Goal: Information Seeking & Learning: Compare options

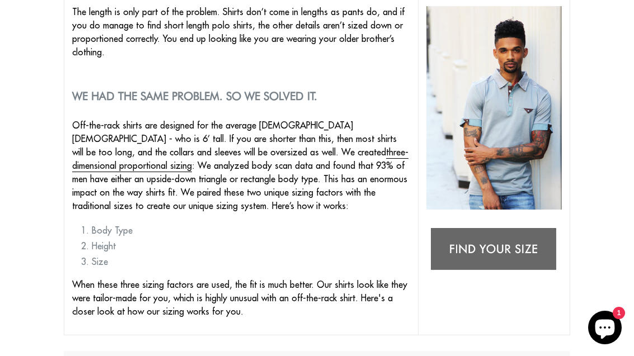
scroll to position [196, 0]
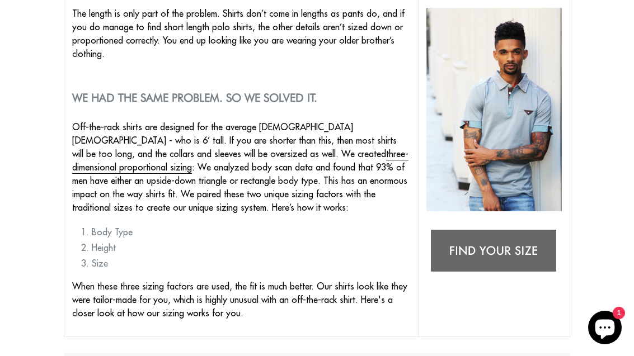
click at [512, 252] on img at bounding box center [493, 252] width 135 height 54
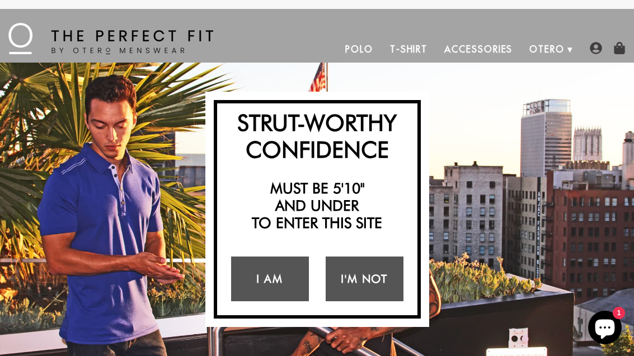
click at [271, 286] on link "I Am" at bounding box center [270, 279] width 78 height 45
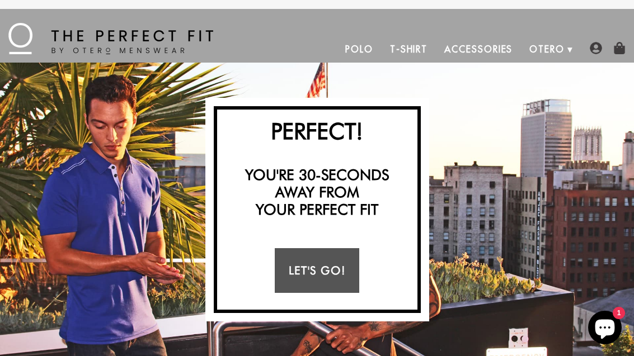
click at [336, 277] on link "Let's Go!" at bounding box center [317, 270] width 84 height 45
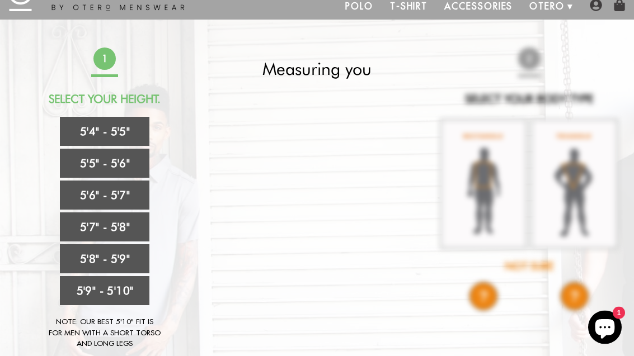
scroll to position [43, 0]
click at [108, 202] on link "5'6" - 5'7"" at bounding box center [104, 195] width 89 height 29
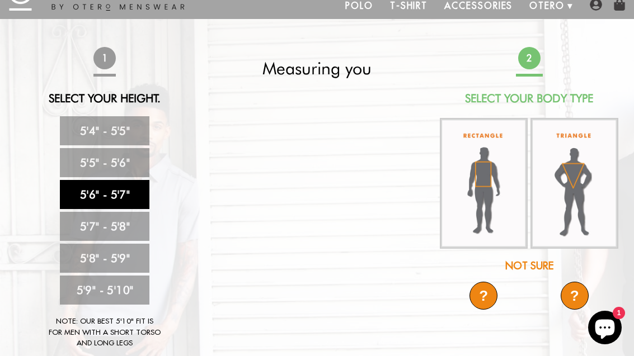
click at [485, 215] on img at bounding box center [484, 183] width 88 height 131
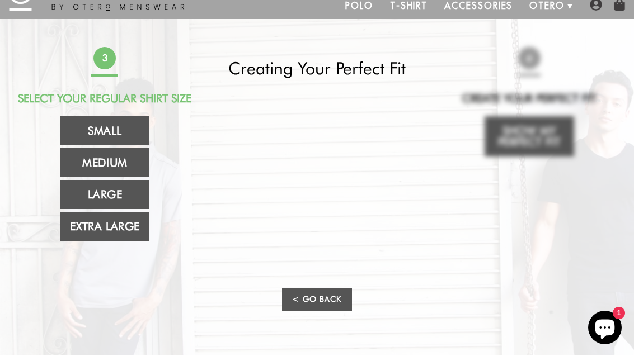
click at [105, 209] on link "Large" at bounding box center [104, 194] width 89 height 29
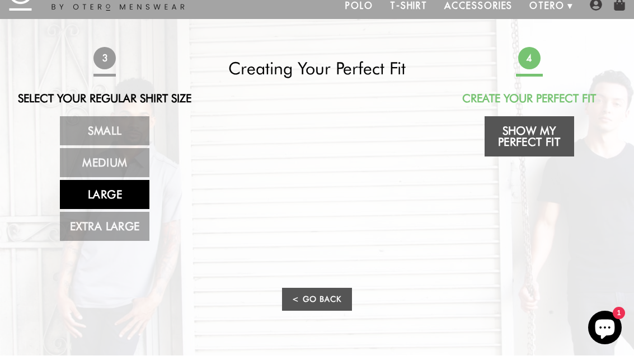
click at [528, 143] on link "Show My Perfect Fit" at bounding box center [528, 136] width 89 height 40
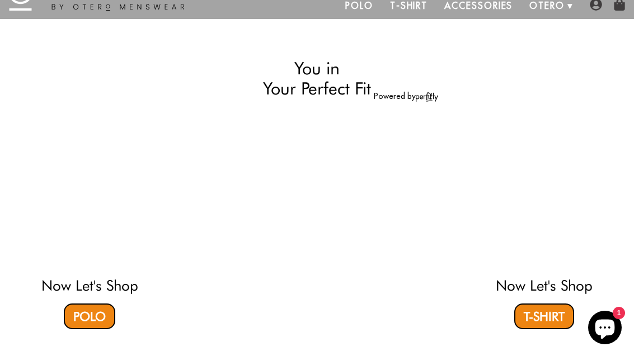
select select "56-57"
select select "L"
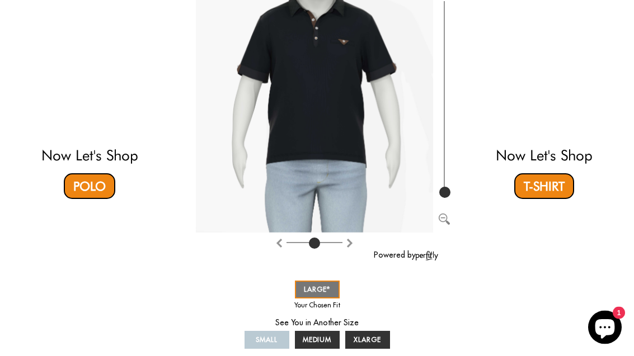
scroll to position [172, 0]
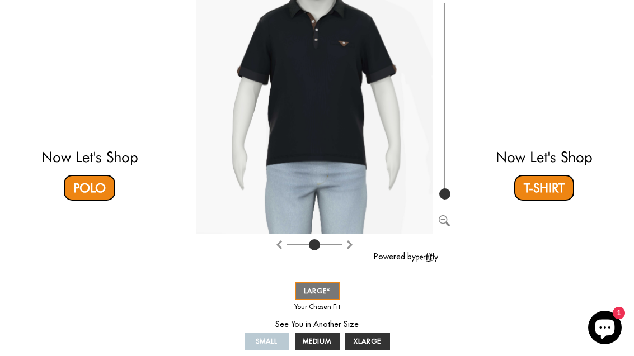
click at [370, 344] on span "XLARGE" at bounding box center [366, 341] width 27 height 8
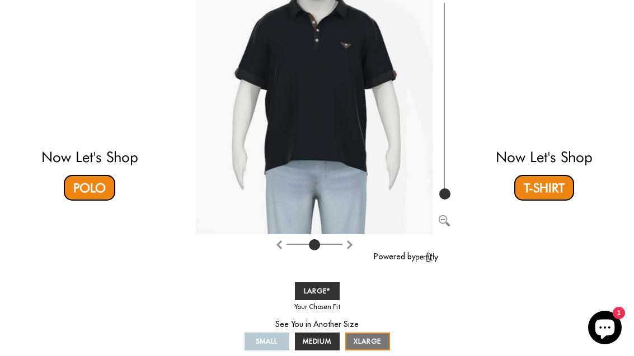
click at [321, 342] on span "MEDIUM" at bounding box center [317, 341] width 29 height 8
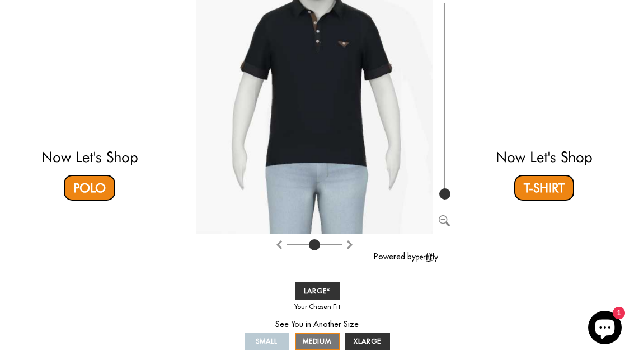
click at [271, 343] on span "SMALL" at bounding box center [267, 341] width 22 height 8
click at [271, 342] on span "SMALL" at bounding box center [267, 341] width 22 height 8
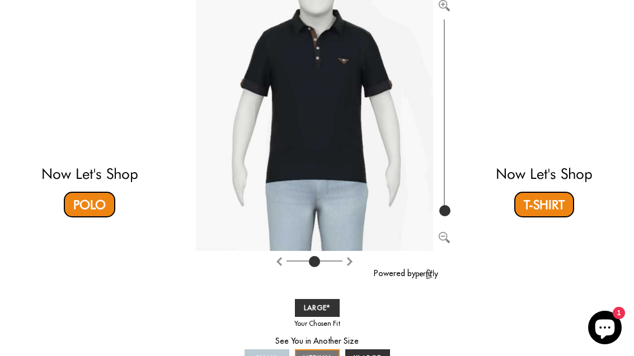
scroll to position [153, 0]
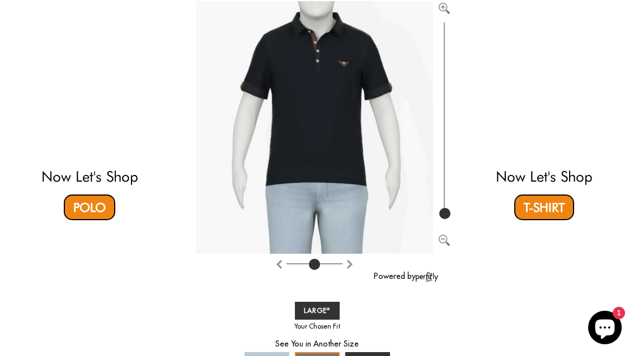
click at [322, 315] on span "LARGE" at bounding box center [317, 310] width 27 height 8
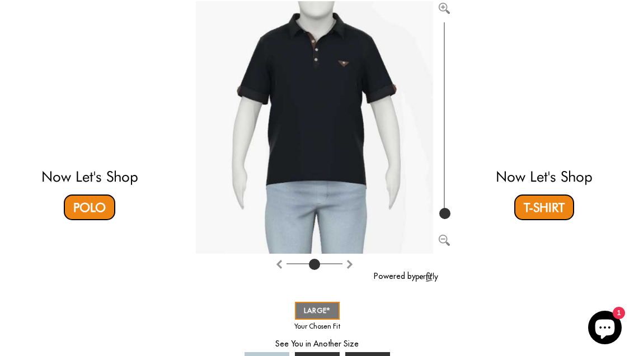
click at [319, 356] on link "MEDIUM" at bounding box center [317, 361] width 45 height 18
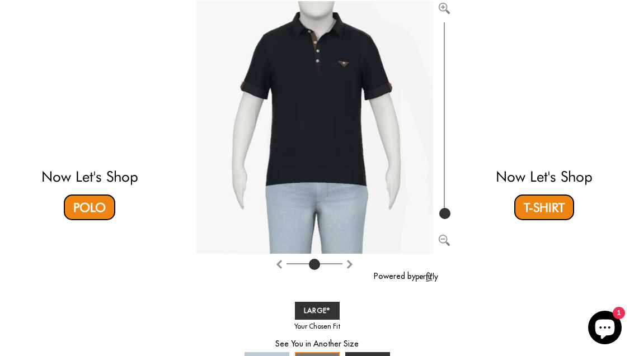
click at [327, 316] on link "LARGE" at bounding box center [317, 311] width 45 height 18
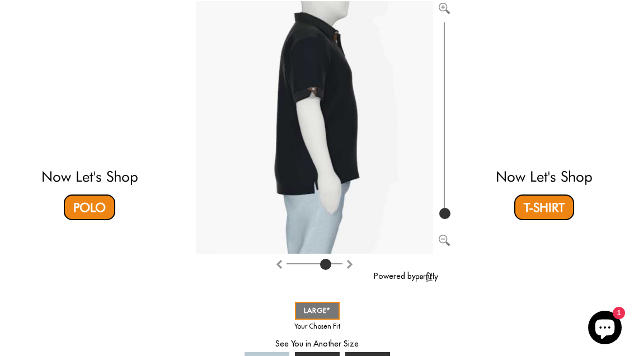
type input "6"
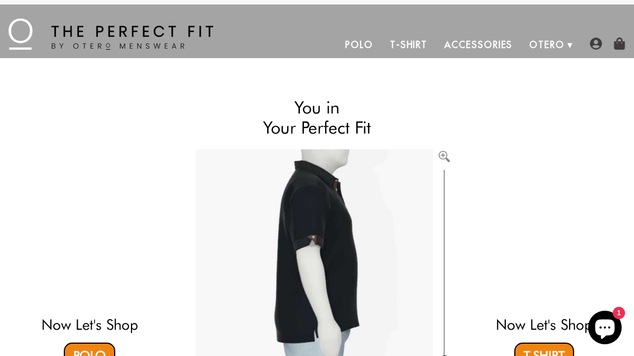
scroll to position [0, 0]
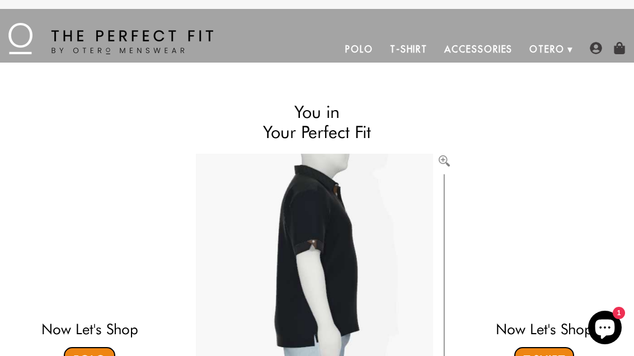
click at [0, 0] on link "About Us" at bounding box center [0, 0] width 0 height 0
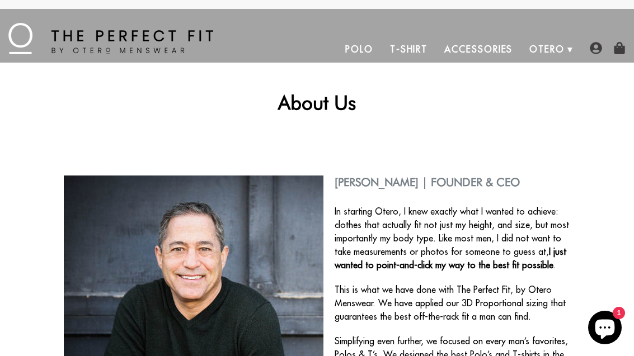
click at [362, 53] on link "Polo" at bounding box center [359, 49] width 45 height 27
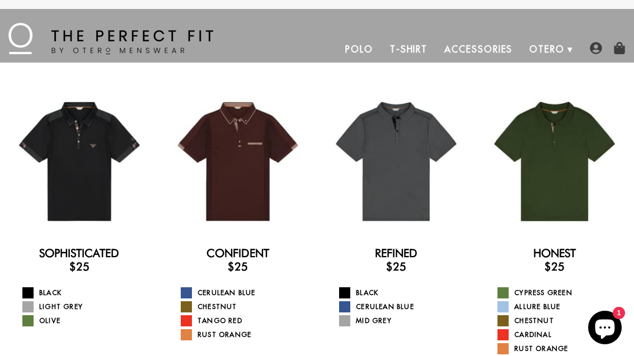
click at [253, 221] on div at bounding box center [238, 162] width 142 height 142
click at [409, 205] on div at bounding box center [396, 162] width 142 height 142
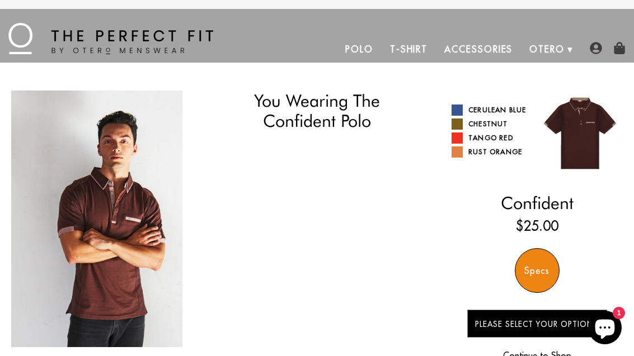
select select "56-57"
select select "L"
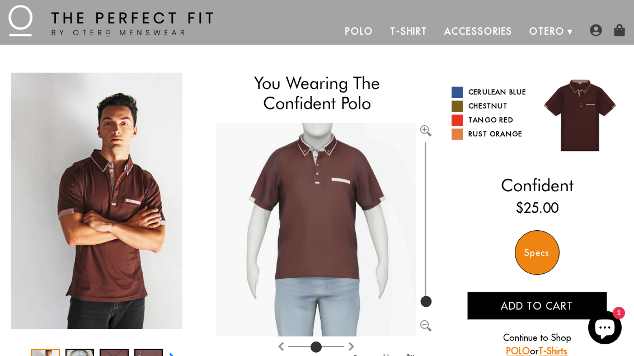
scroll to position [19, 0]
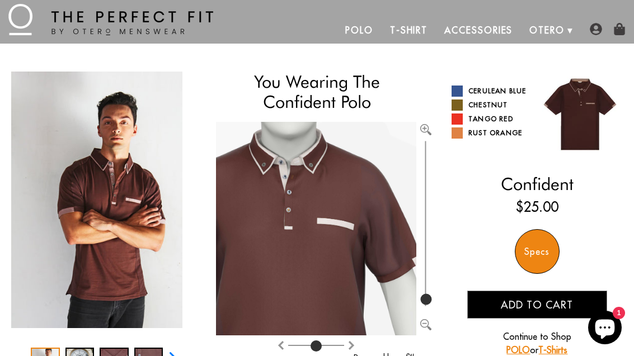
type input "100"
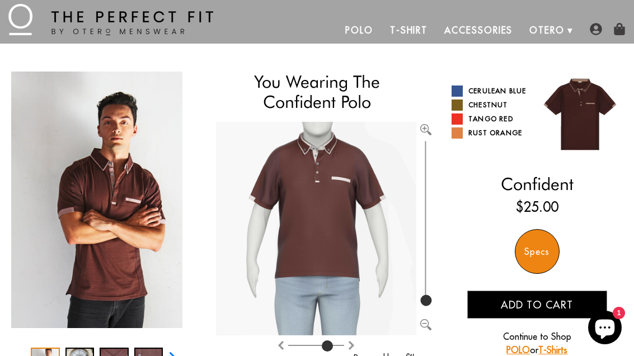
scroll to position [0, 0]
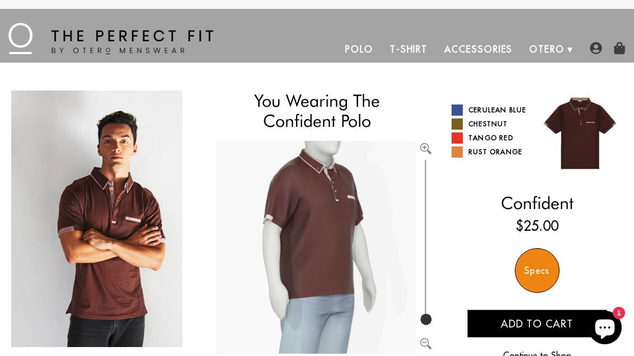
type input "6"
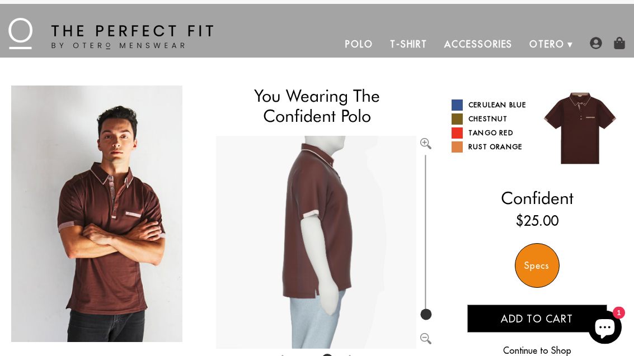
scroll to position [6, 0]
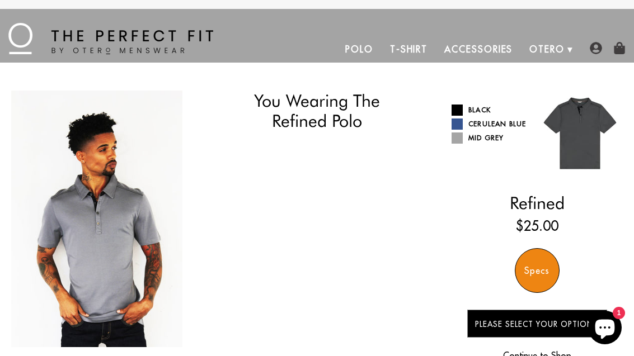
select select "56-57"
select select "L"
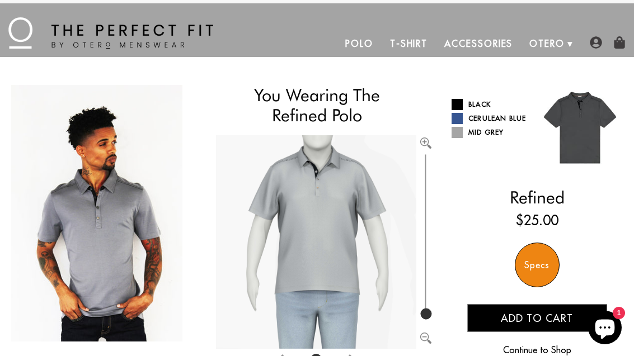
scroll to position [9, 0]
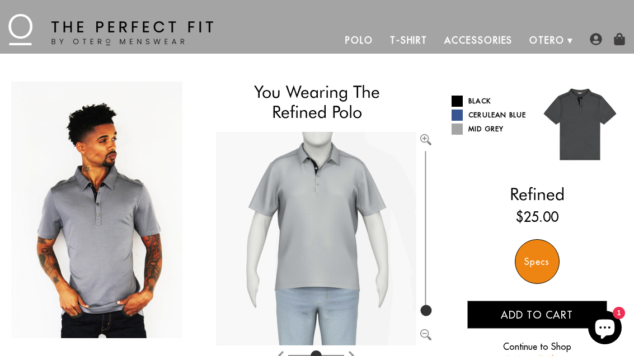
click at [129, 234] on img "1 / 4" at bounding box center [96, 210] width 171 height 257
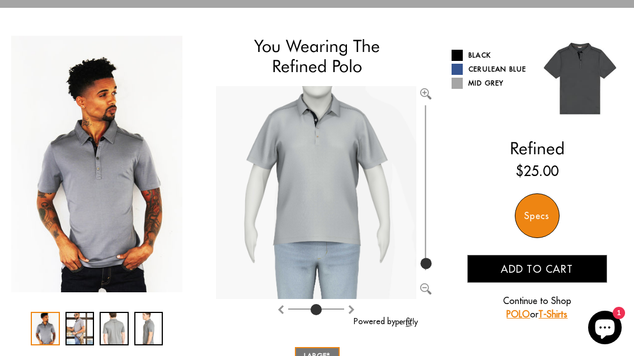
scroll to position [64, 0]
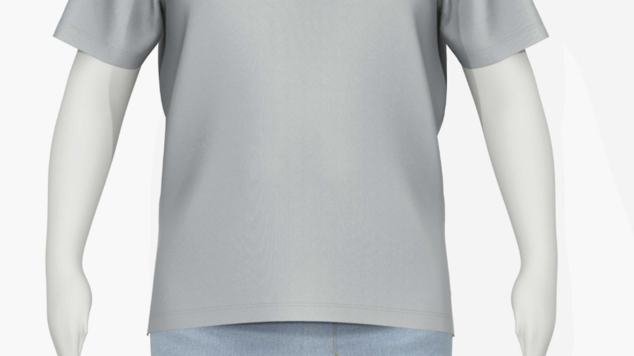
type input "100"
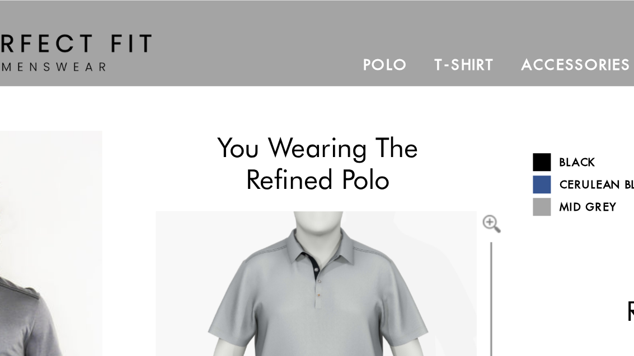
scroll to position [8, 0]
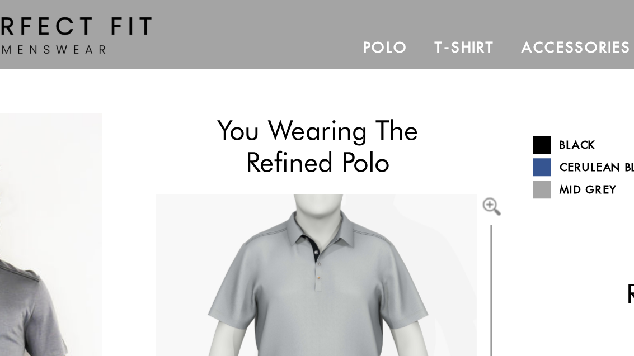
click at [451, 110] on link "Cerulean Blue" at bounding box center [489, 115] width 77 height 11
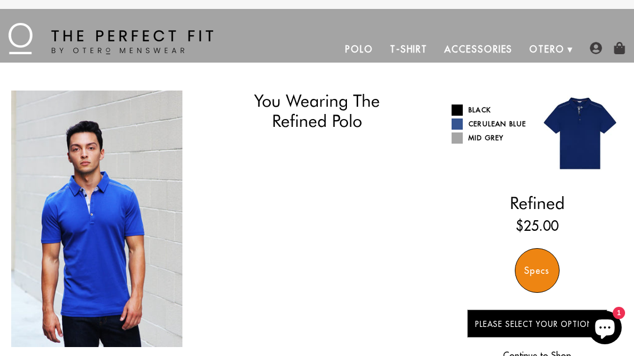
select select "56-57"
select select "L"
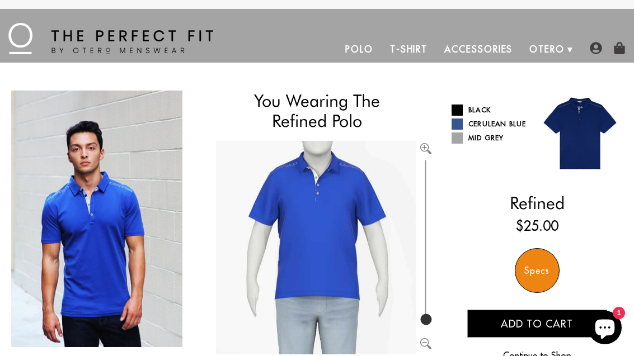
click at [460, 115] on span at bounding box center [456, 110] width 11 height 11
type input "2"
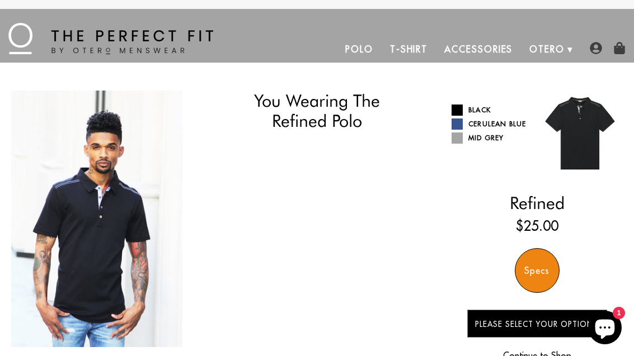
select select "56-57"
select select "L"
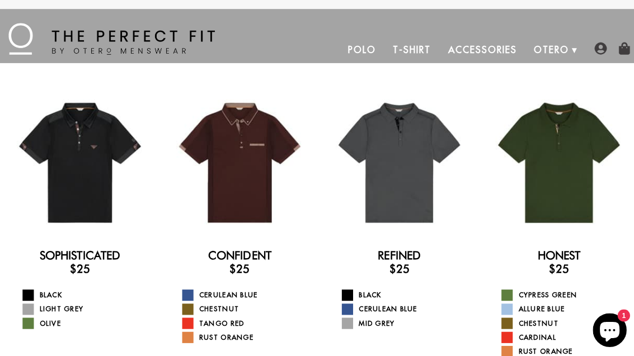
click at [563, 200] on div at bounding box center [554, 162] width 142 height 142
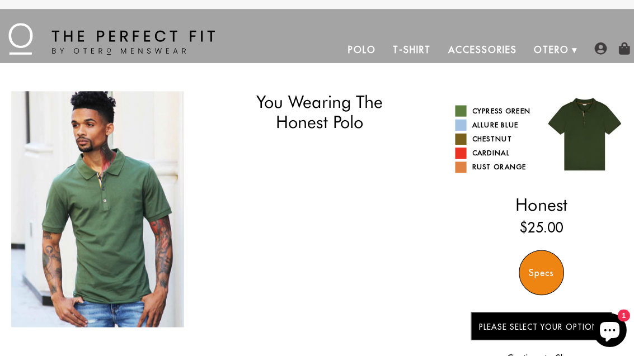
select select "56-57"
select select "L"
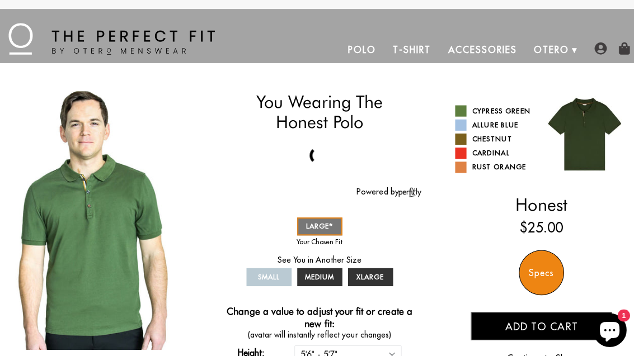
scroll to position [26, 0]
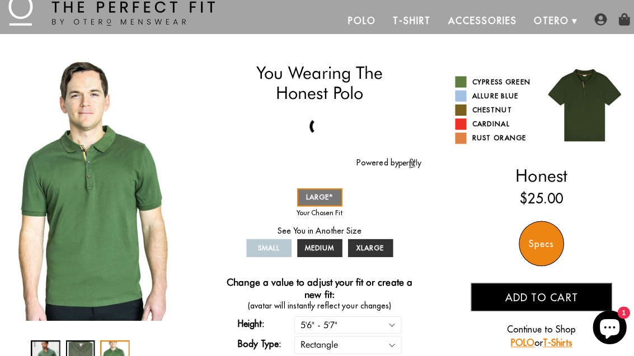
click at [463, 98] on link "Allure Blue" at bounding box center [489, 97] width 77 height 11
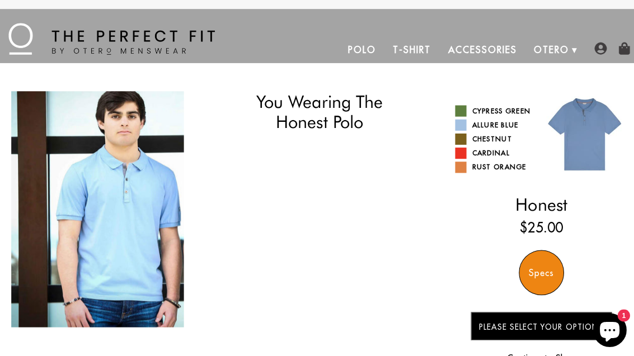
select select "56-57"
select select "L"
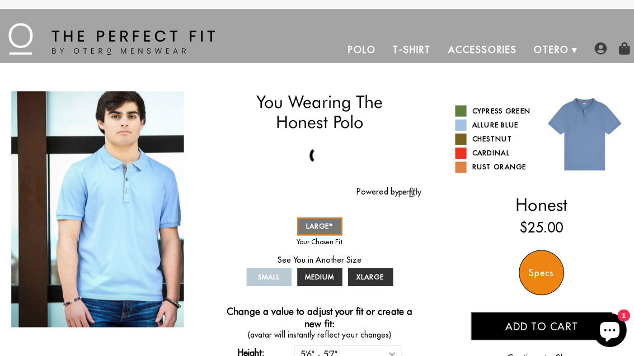
click at [465, 139] on link "Chestnut" at bounding box center [489, 138] width 77 height 11
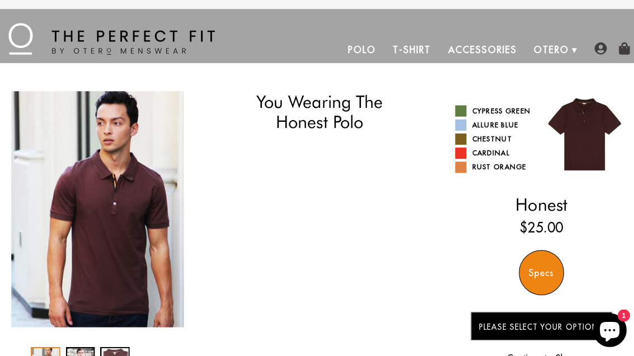
select select "56-57"
select select "L"
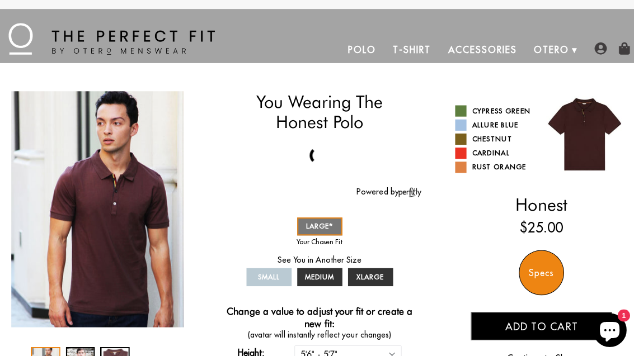
click at [464, 153] on link "Cardinal" at bounding box center [489, 152] width 77 height 11
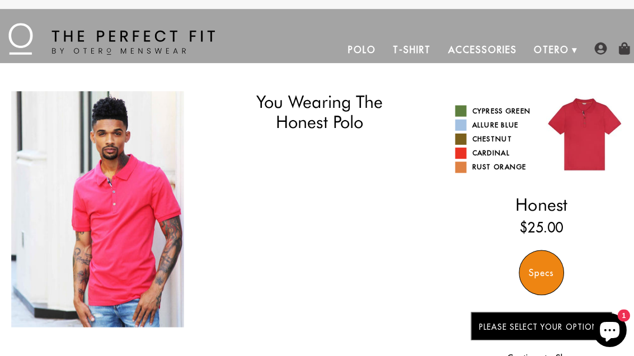
select select "56-57"
select select "L"
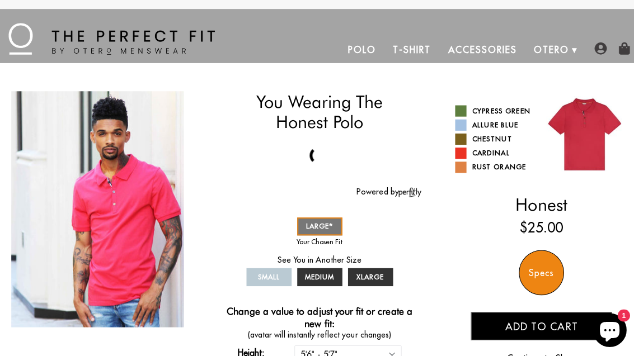
click at [460, 171] on span at bounding box center [456, 165] width 11 height 11
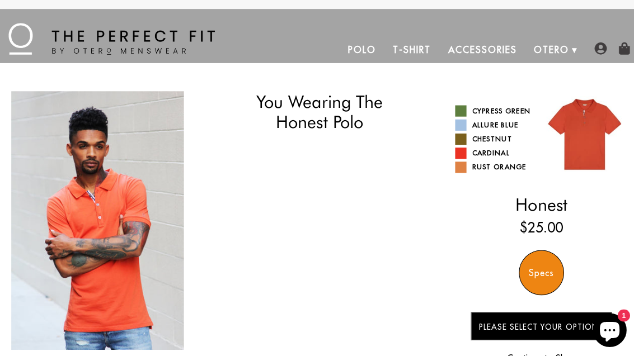
select select "56-57"
select select "L"
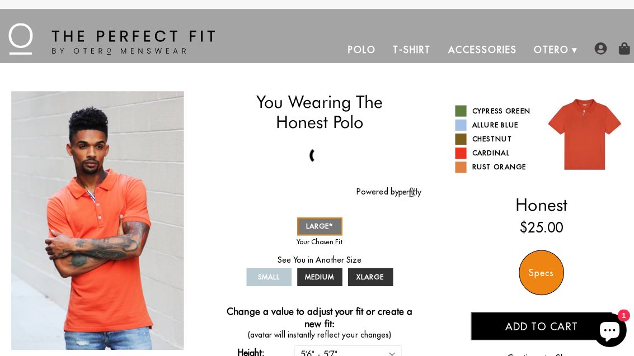
click at [149, 49] on img at bounding box center [110, 38] width 205 height 31
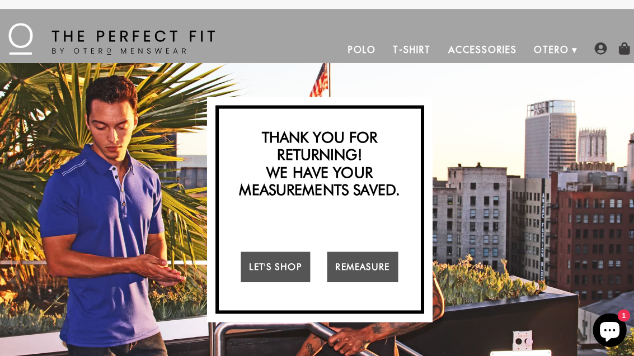
click at [286, 266] on link "Let's Shop" at bounding box center [273, 265] width 69 height 30
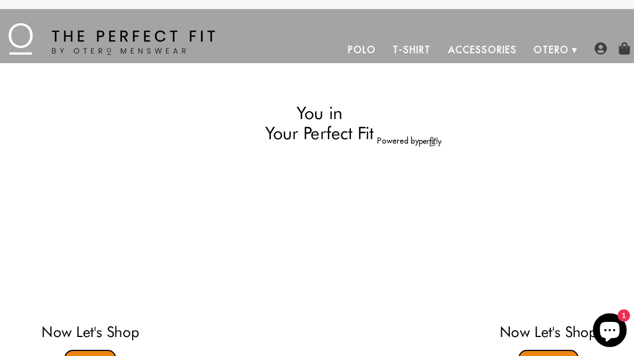
select select "56-57"
select select "L"
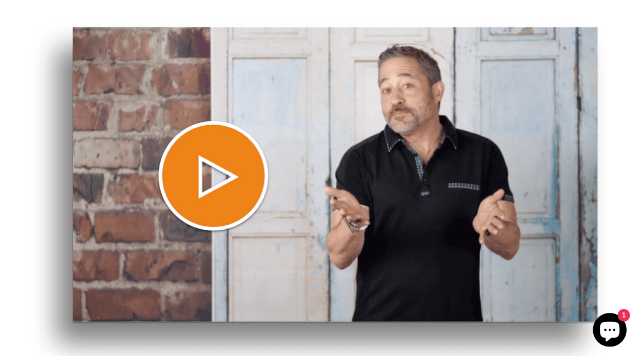
scroll to position [727, 0]
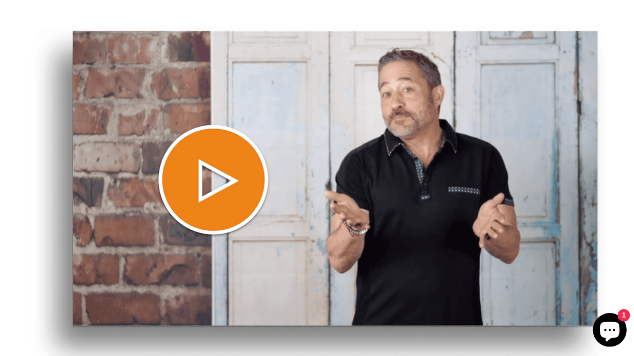
click at [226, 176] on img at bounding box center [317, 198] width 572 height 345
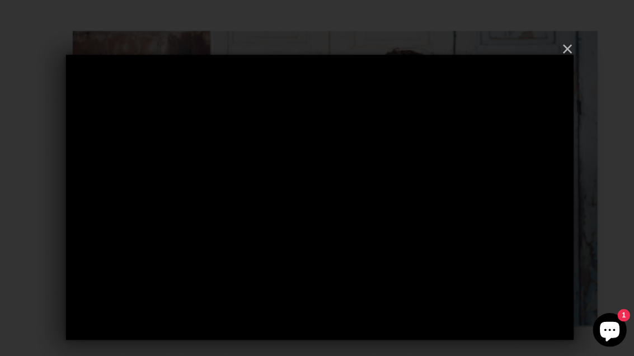
click at [560, 57] on button "×" at bounding box center [320, 49] width 503 height 34
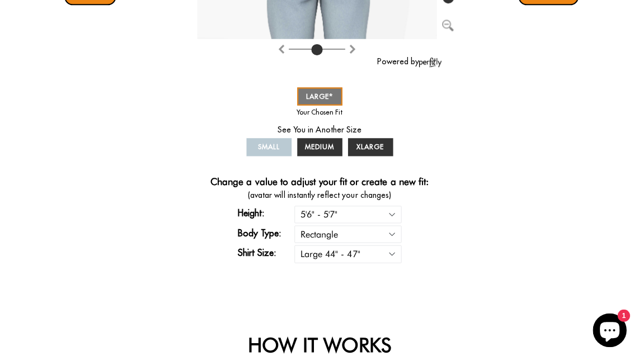
scroll to position [367, 0]
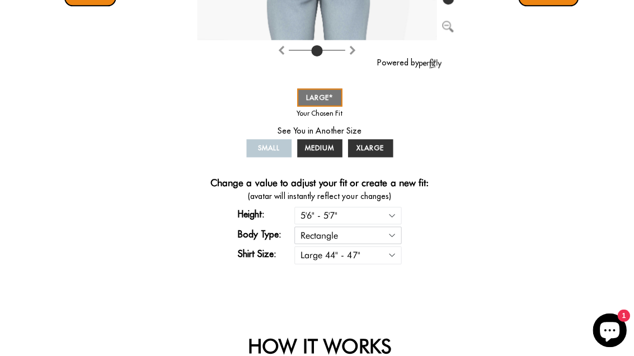
click at [389, 239] on select "Rectangle Triangle" at bounding box center [345, 233] width 106 height 17
select select "triangle"
select select "56-57"
select select "triangle"
select select "L"
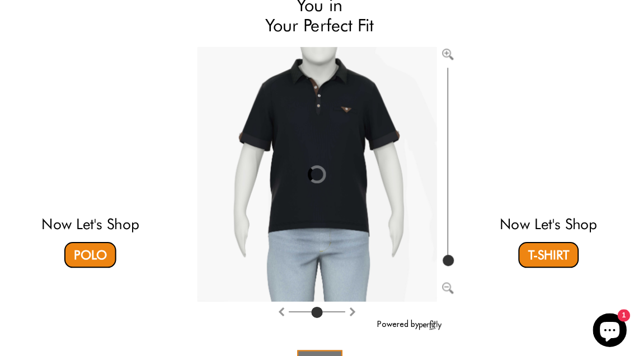
scroll to position [115, 0]
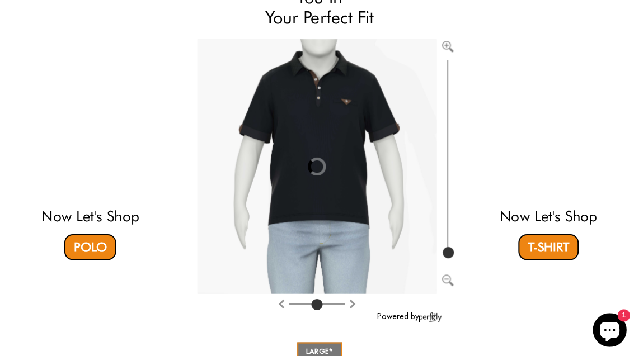
click at [323, 348] on span "LARGE" at bounding box center [317, 348] width 27 height 8
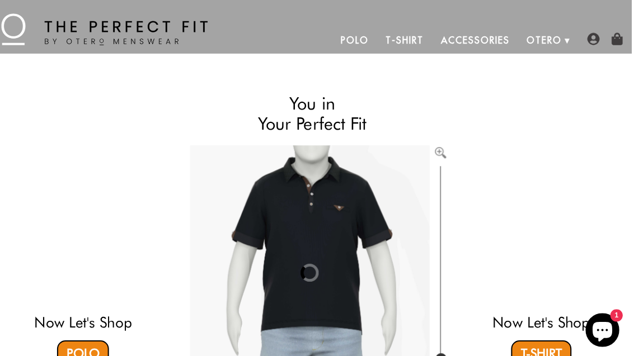
scroll to position [0, 0]
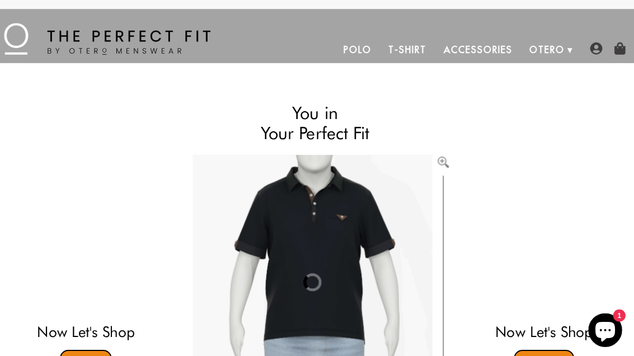
click at [0, 0] on link "How We Do It" at bounding box center [0, 0] width 0 height 0
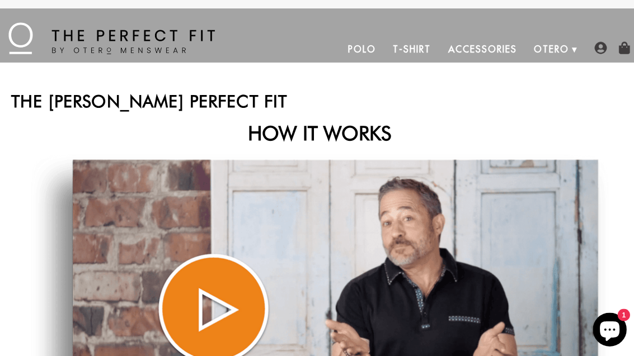
click at [0, 0] on link "About Us" at bounding box center [0, 0] width 0 height 0
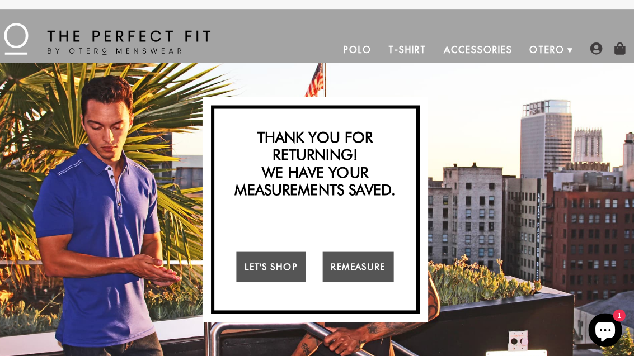
click at [371, 263] on link "Remeasure" at bounding box center [359, 265] width 71 height 30
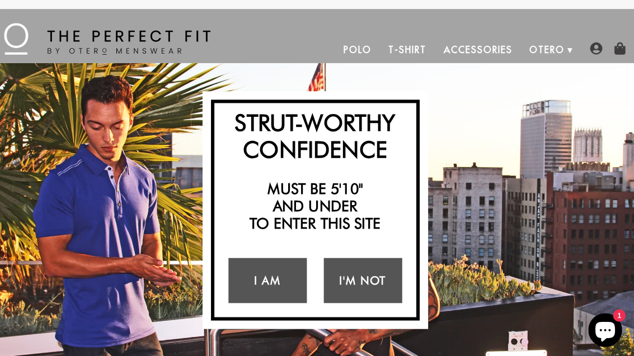
click at [270, 279] on link "I Am" at bounding box center [270, 278] width 78 height 45
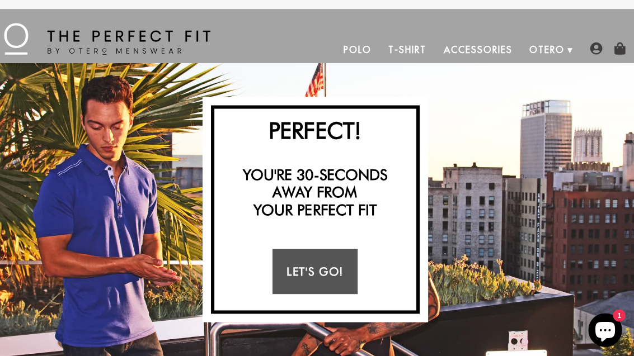
click at [319, 271] on link "Let's Go!" at bounding box center [317, 269] width 84 height 45
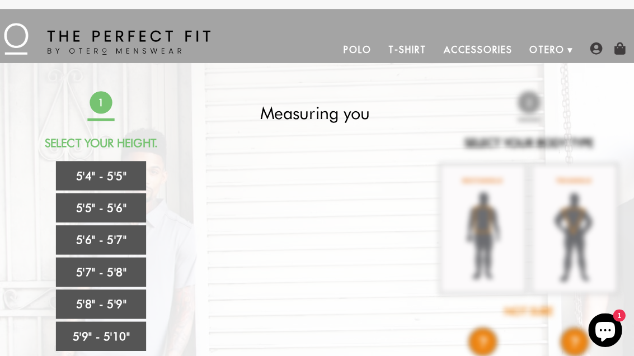
click at [119, 238] on link "5'6" - 5'7"" at bounding box center [104, 238] width 89 height 29
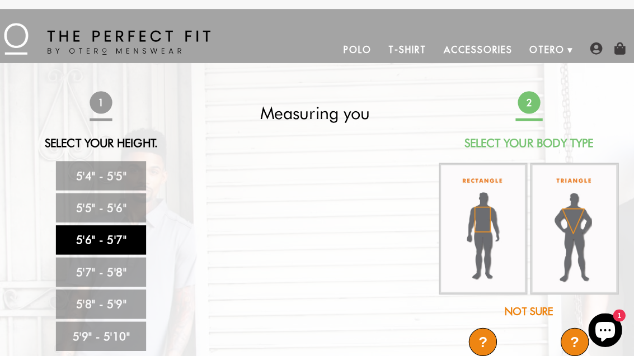
click at [575, 223] on img at bounding box center [574, 227] width 88 height 131
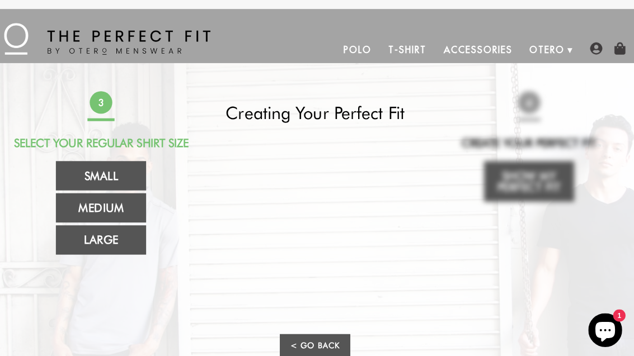
click at [111, 253] on link "Large" at bounding box center [104, 238] width 89 height 29
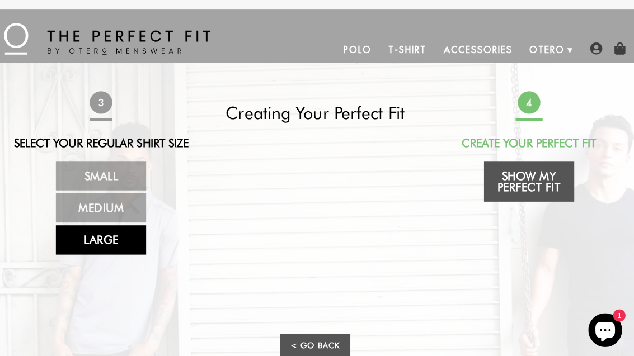
click at [534, 180] on link "Show My Perfect Fit" at bounding box center [528, 180] width 89 height 40
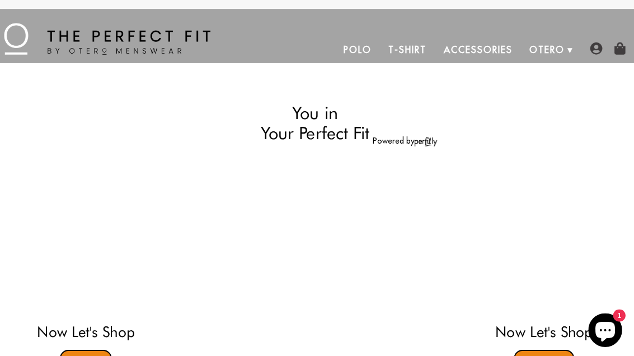
select select "56-57"
select select "triangle"
select select "L"
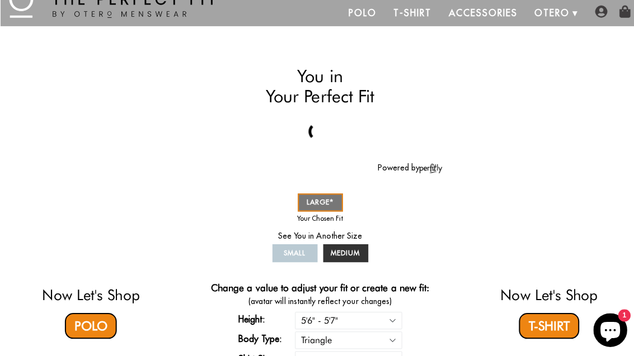
scroll to position [37, 0]
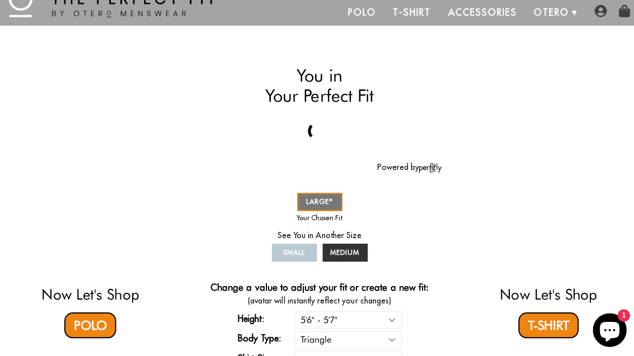
click at [604, 339] on icon "Chat window" at bounding box center [605, 330] width 20 height 20
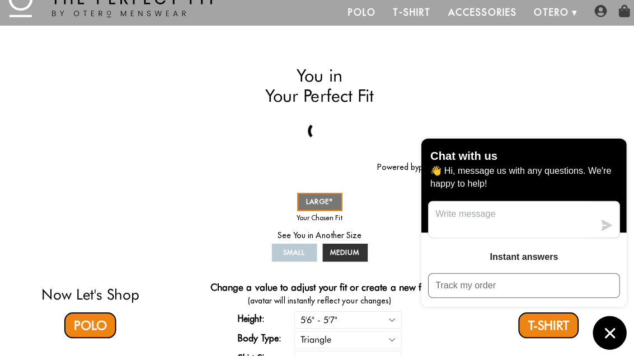
click at [604, 339] on icon "Chat window" at bounding box center [604, 330] width 17 height 17
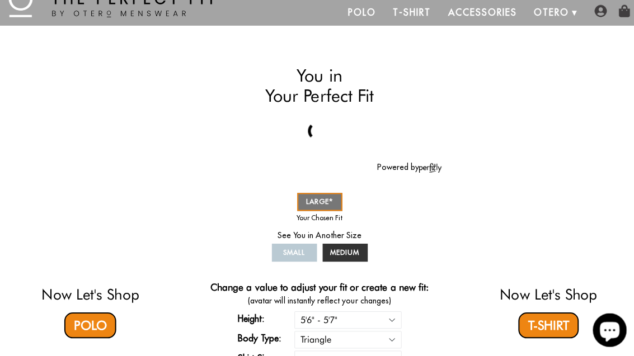
click at [105, 327] on link "Polo" at bounding box center [89, 323] width 51 height 26
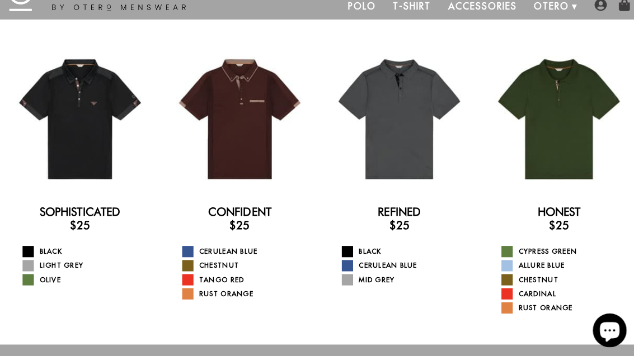
scroll to position [41, 0]
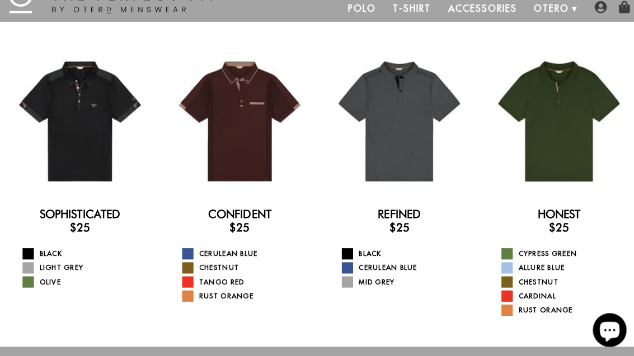
click at [96, 152] on div at bounding box center [79, 121] width 142 height 142
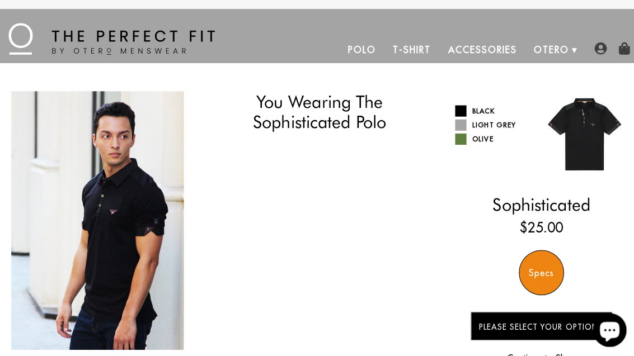
select select "56-57"
select select "triangle"
select select "L"
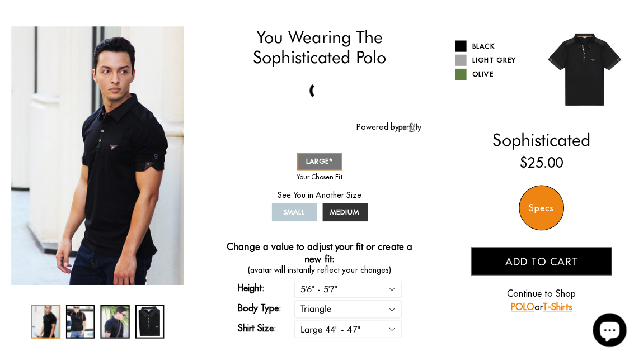
scroll to position [64, 0]
click at [323, 167] on link "LARGE" at bounding box center [317, 161] width 45 height 18
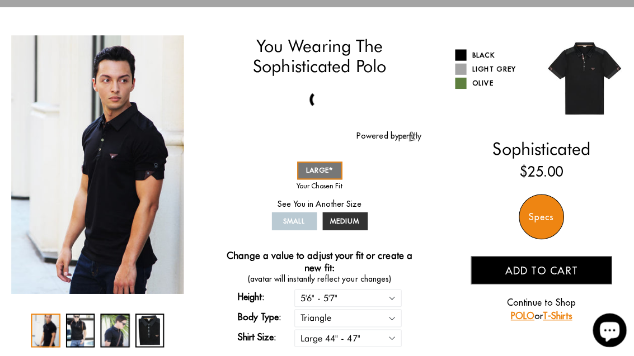
scroll to position [55, 0]
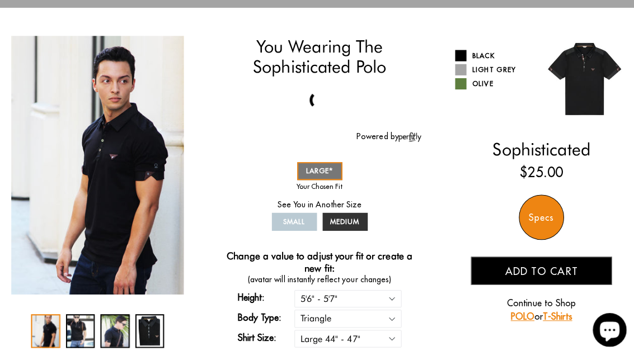
click at [466, 72] on link "Light Grey" at bounding box center [489, 69] width 77 height 11
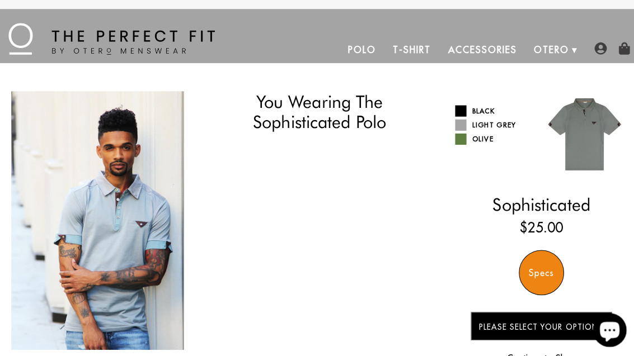
select select "56-57"
select select "triangle"
select select "L"
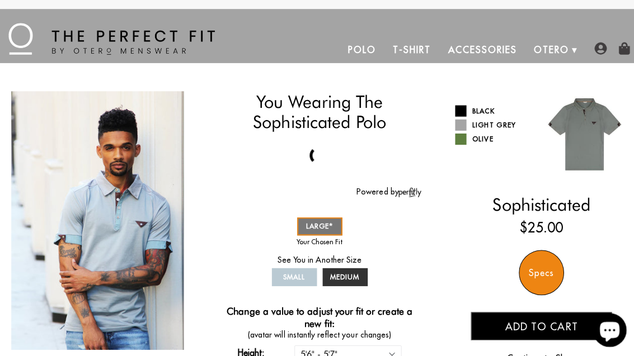
click at [452, 143] on span at bounding box center [456, 138] width 11 height 11
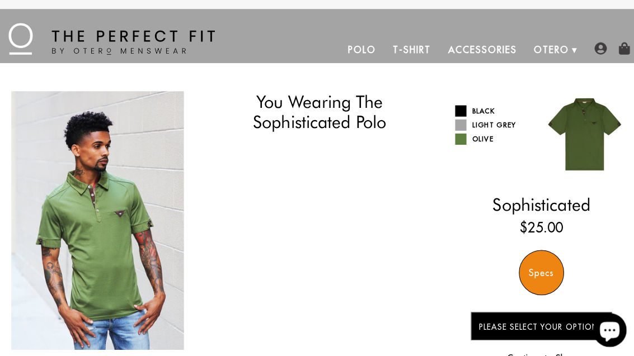
select select "56-57"
select select "triangle"
select select "L"
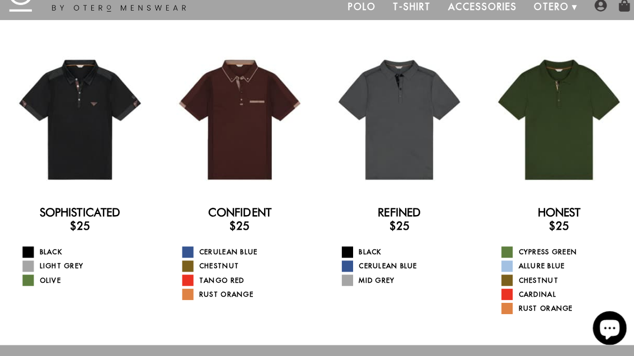
click at [257, 145] on div at bounding box center [238, 121] width 142 height 142
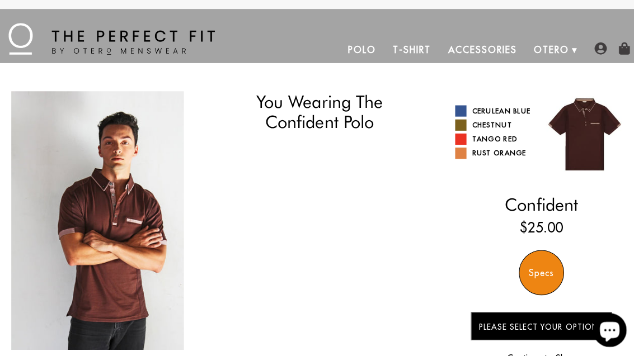
select select "56-57"
select select "triangle"
select select "L"
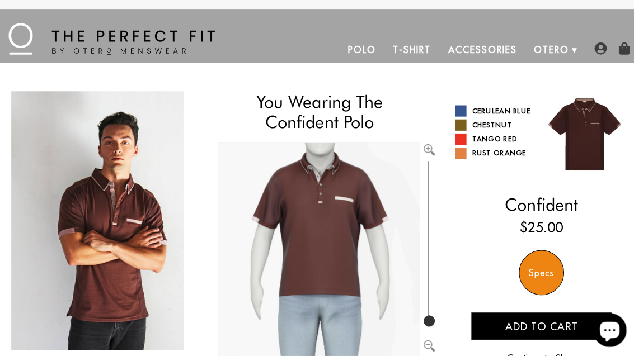
click at [463, 112] on link "Cerulean Blue" at bounding box center [489, 110] width 77 height 11
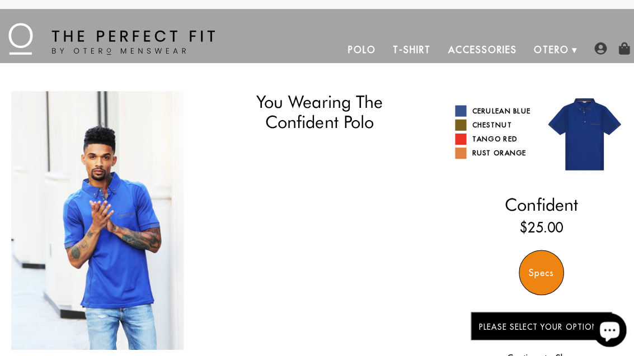
select select "56-57"
select select "triangle"
select select "L"
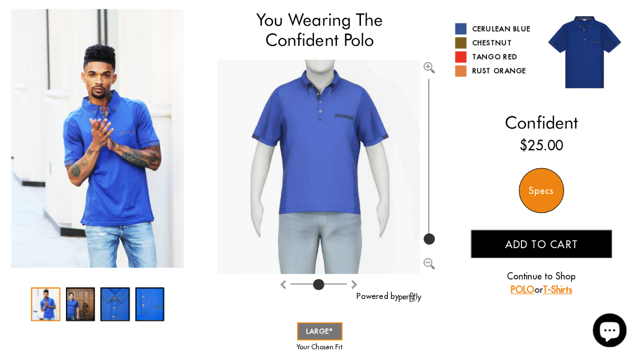
scroll to position [80, 0]
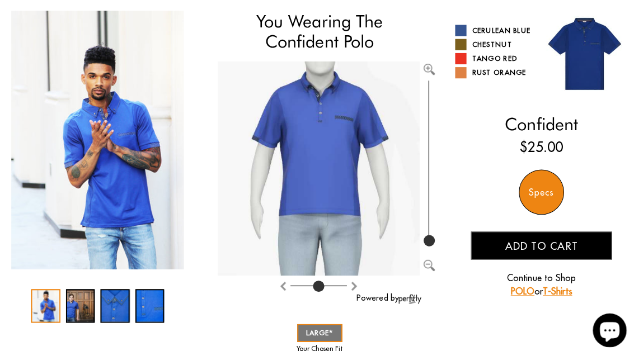
click at [461, 47] on span at bounding box center [456, 44] width 11 height 11
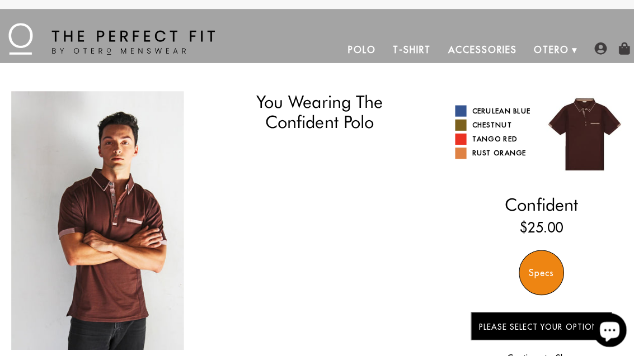
select select "56-57"
select select "triangle"
select select "L"
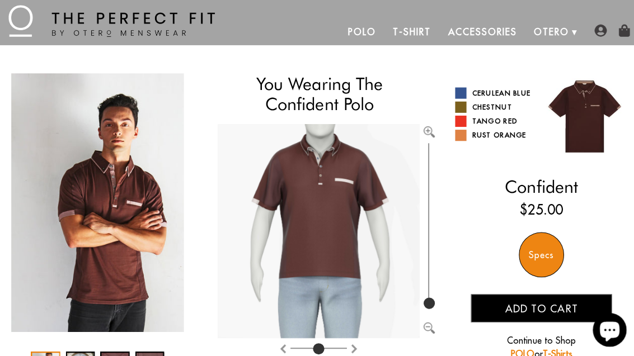
scroll to position [18, 0]
type input "100"
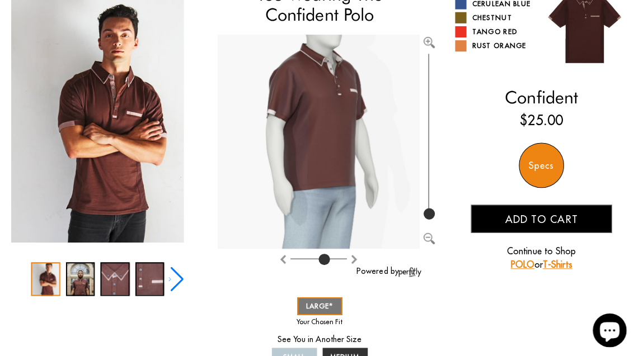
scroll to position [107, 0]
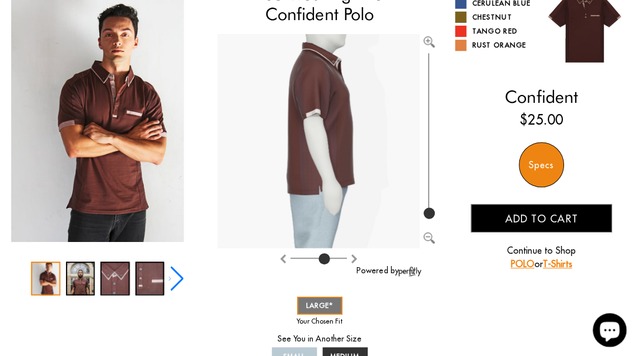
type input "4"
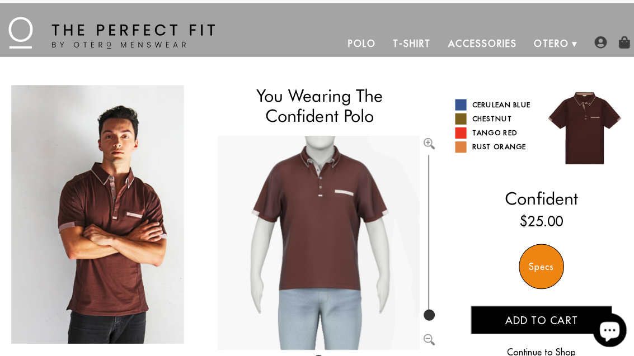
scroll to position [0, 0]
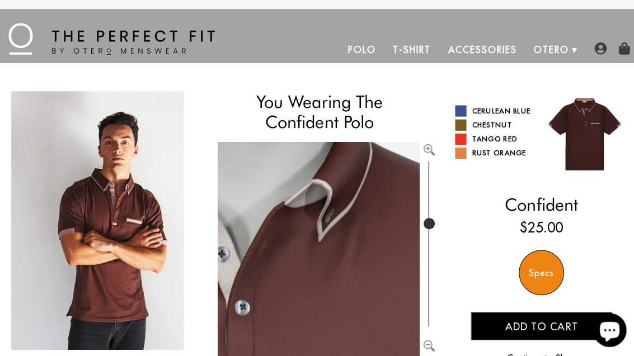
click at [129, 220] on img "1 / 5" at bounding box center [96, 219] width 171 height 257
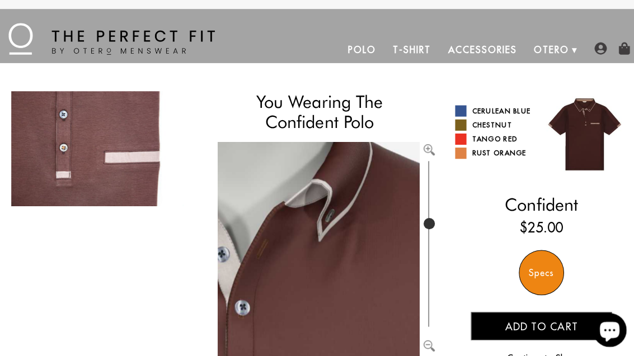
type input "100"
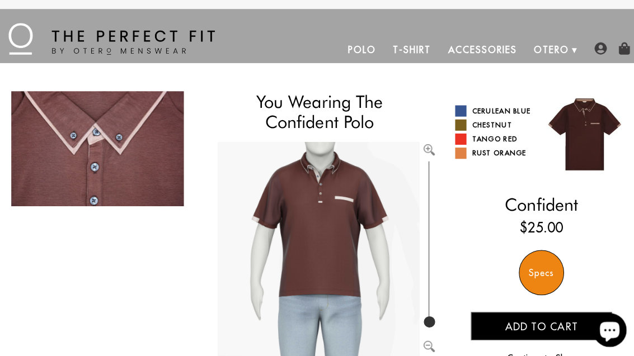
click at [336, 217] on img at bounding box center [316, 247] width 200 height 213
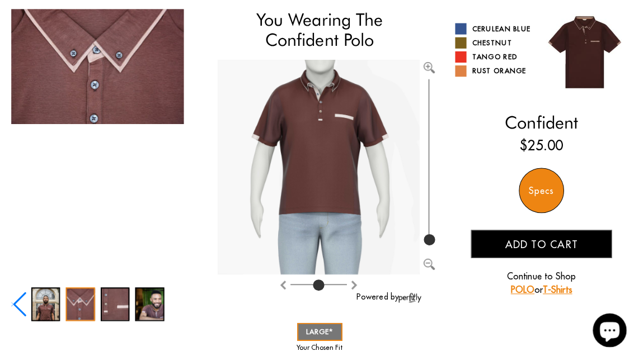
scroll to position [90, 0]
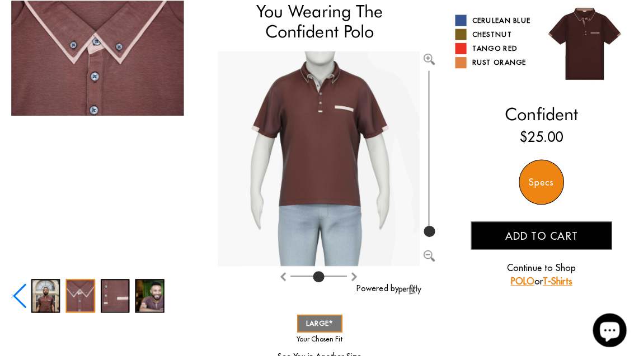
click at [154, 306] on div "5 / 5" at bounding box center [148, 294] width 29 height 34
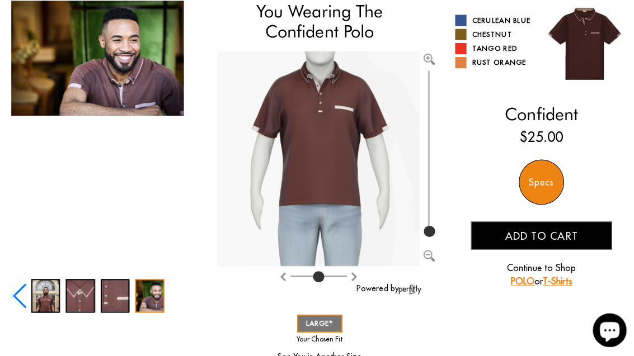
click at [118, 299] on div "4 / 5" at bounding box center [114, 294] width 29 height 34
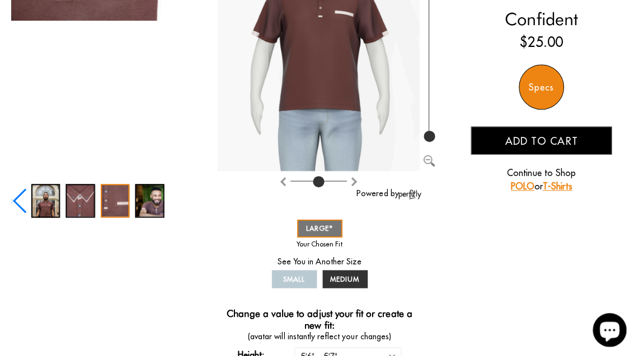
scroll to position [184, 0]
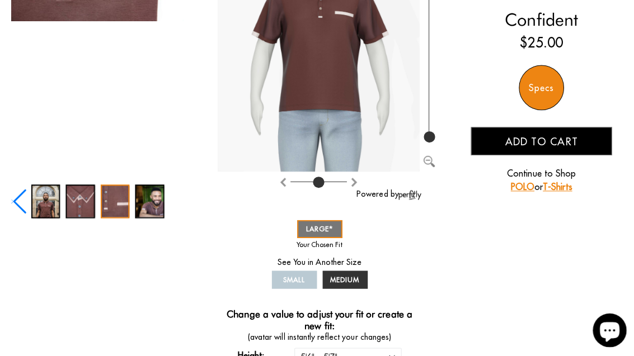
click at [516, 187] on link "POLO" at bounding box center [517, 184] width 23 height 11
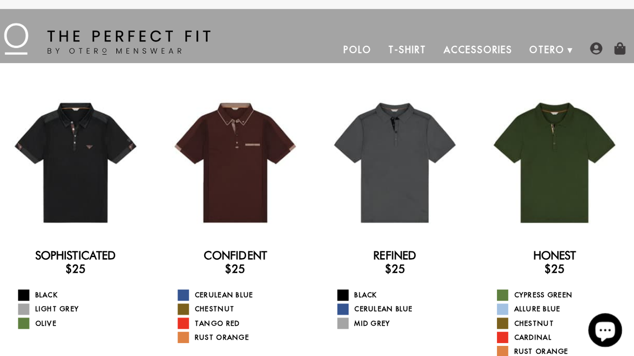
click at [556, 202] on div at bounding box center [554, 162] width 142 height 142
click at [367, 348] on div "Sophisticated $25 Black Light Grey Olive Confident $25 Cerulean Blue Chestnut T…" at bounding box center [317, 224] width 634 height 323
click at [397, 211] on div at bounding box center [396, 162] width 142 height 142
click at [554, 197] on div at bounding box center [554, 162] width 142 height 142
click at [86, 190] on div at bounding box center [79, 162] width 142 height 142
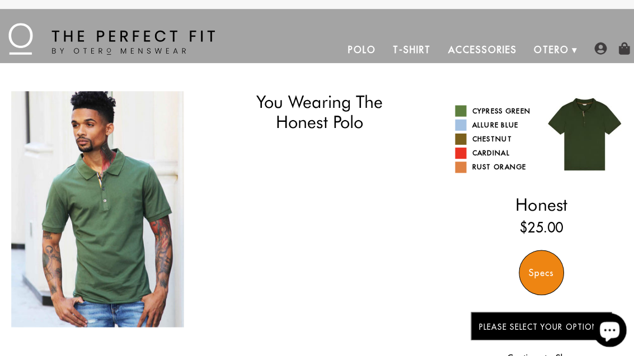
select select "56-57"
select select "triangle"
select select "L"
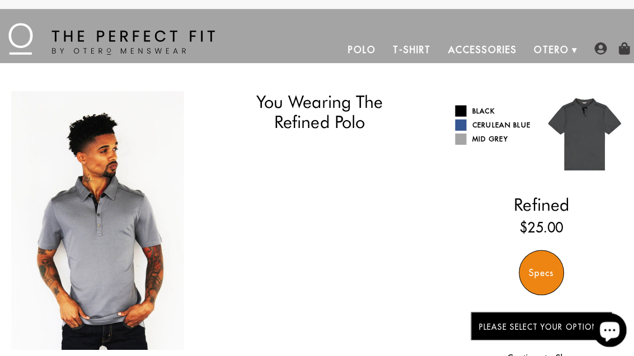
select select "56-57"
select select "triangle"
select select "L"
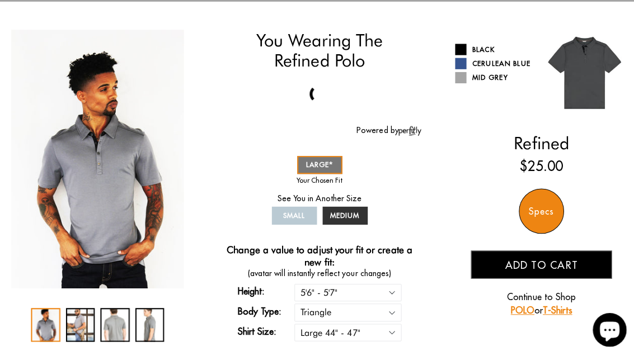
scroll to position [68, 0]
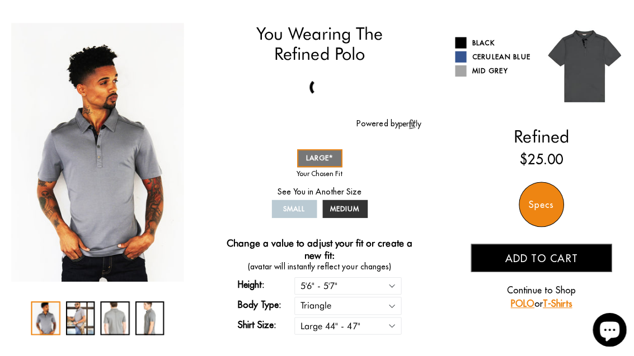
click at [82, 328] on div "2 / 4" at bounding box center [79, 316] width 29 height 34
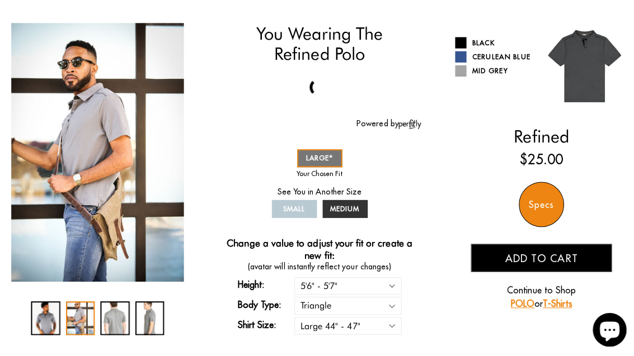
click at [121, 323] on div "3 / 4" at bounding box center [114, 316] width 29 height 34
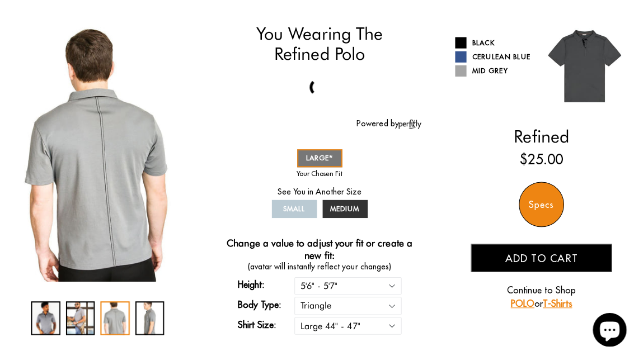
click at [155, 324] on div "4 / 4" at bounding box center [148, 316] width 29 height 34
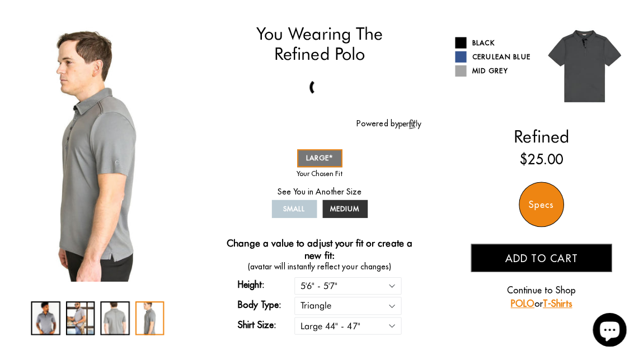
click at [123, 320] on div "3 / 4" at bounding box center [114, 316] width 29 height 34
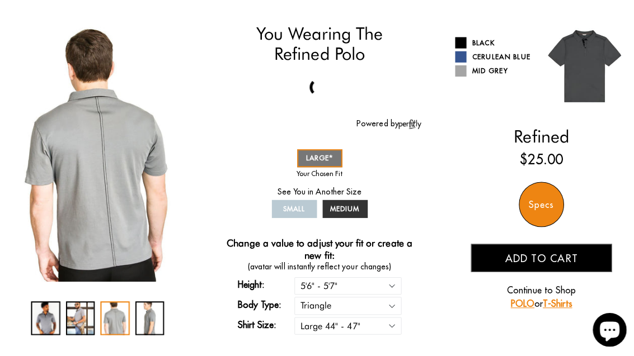
click at [86, 322] on div "2 / 4" at bounding box center [79, 316] width 29 height 34
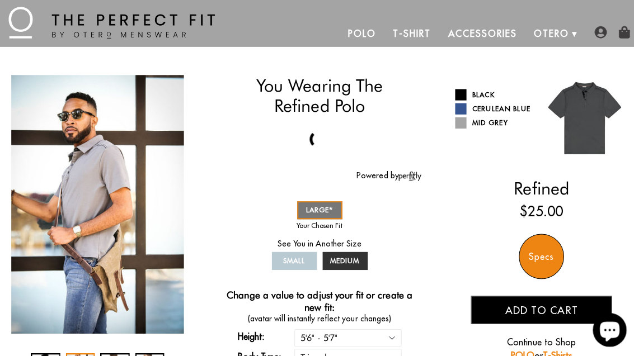
scroll to position [15, 0]
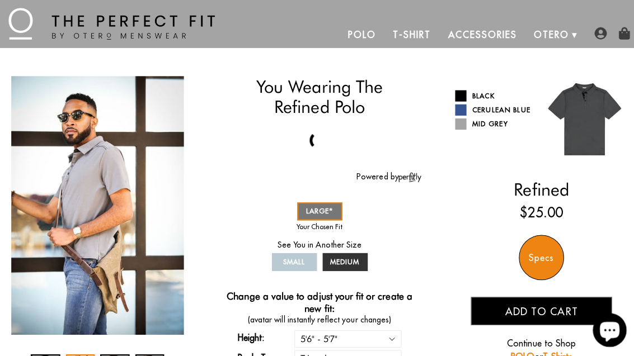
click at [115, 197] on img "2 / 4" at bounding box center [96, 203] width 171 height 257
click at [115, 199] on img "2 / 4" at bounding box center [96, 203] width 171 height 257
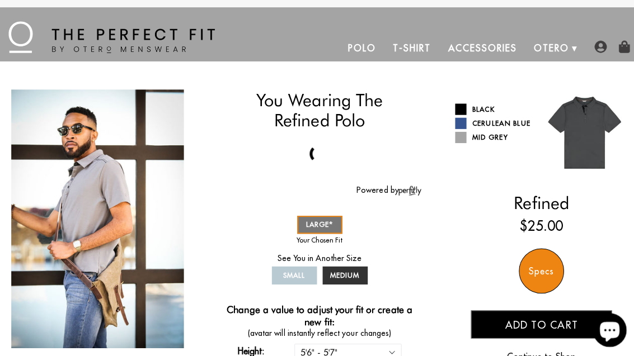
scroll to position [2, 0]
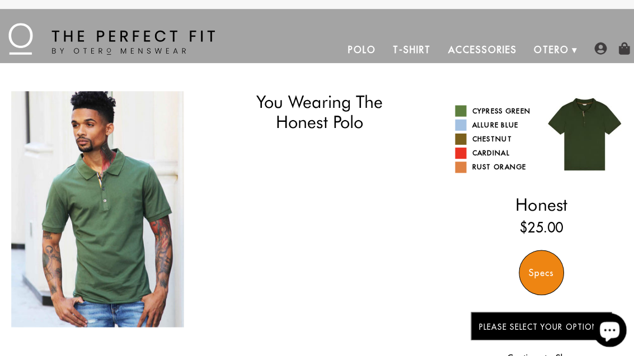
select select "56-57"
select select "triangle"
select select "L"
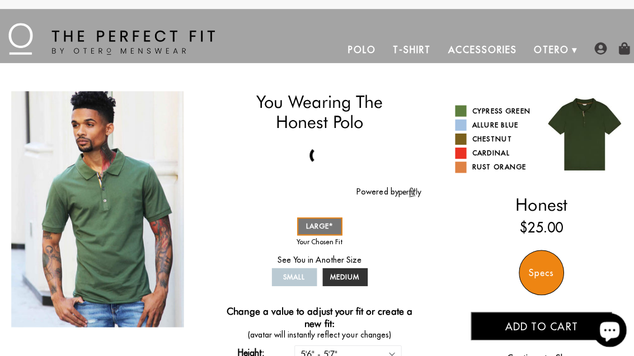
click at [462, 124] on link "Allure Blue" at bounding box center [489, 124] width 77 height 11
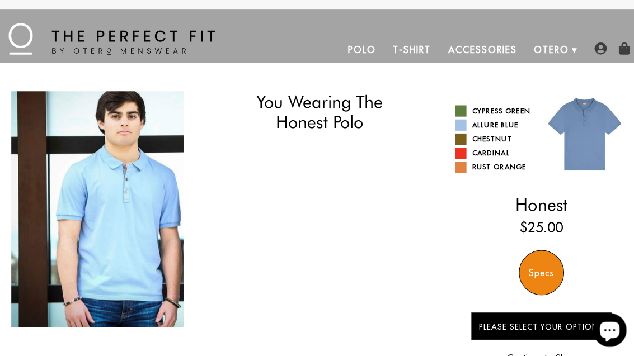
select select "56-57"
select select "triangle"
select select "L"
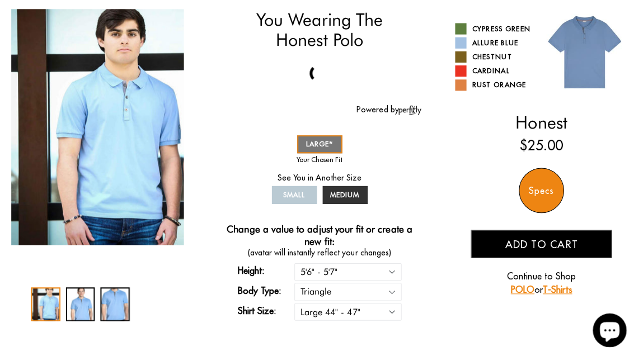
scroll to position [83, 0]
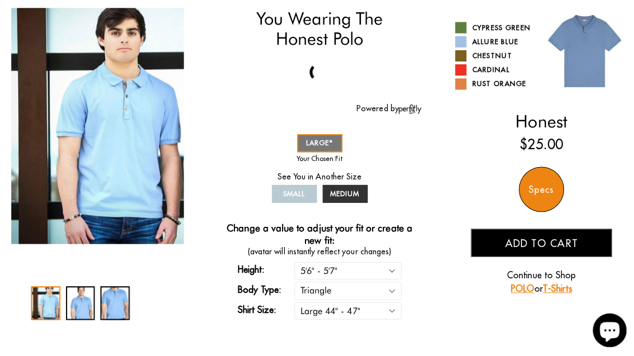
click at [82, 312] on div "2 / 3" at bounding box center [79, 301] width 29 height 34
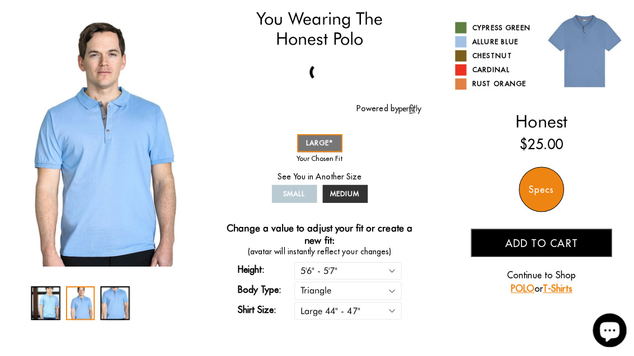
click at [121, 306] on div "3 / 3" at bounding box center [114, 301] width 29 height 34
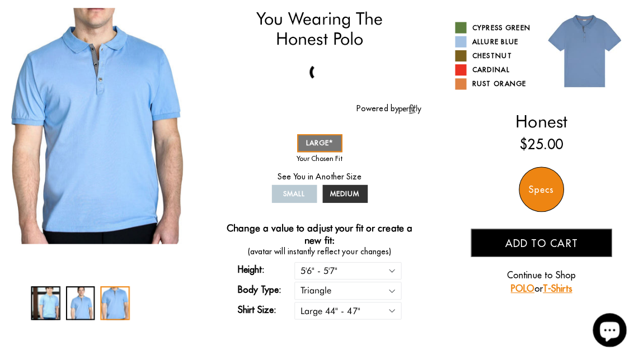
click at [50, 309] on div "1 / 3" at bounding box center [45, 301] width 29 height 34
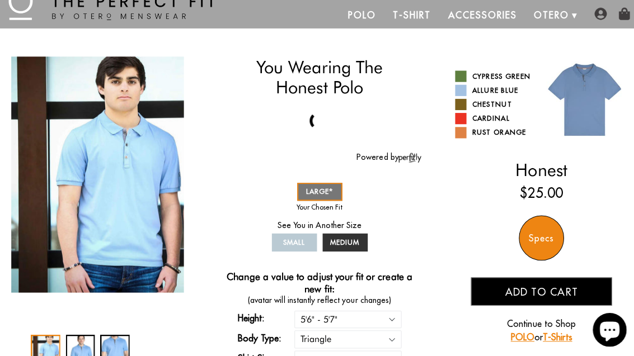
scroll to position [0, 0]
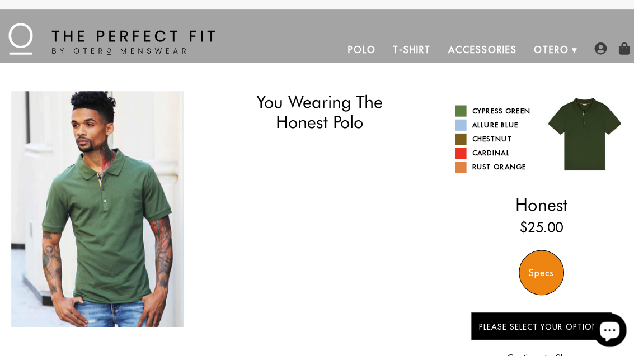
select select "56-57"
select select "triangle"
select select "L"
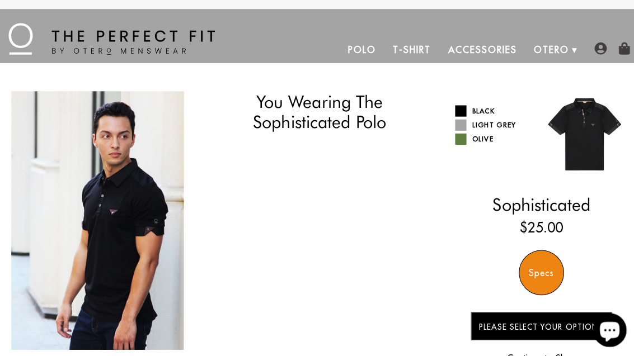
select select "56-57"
select select "triangle"
select select "L"
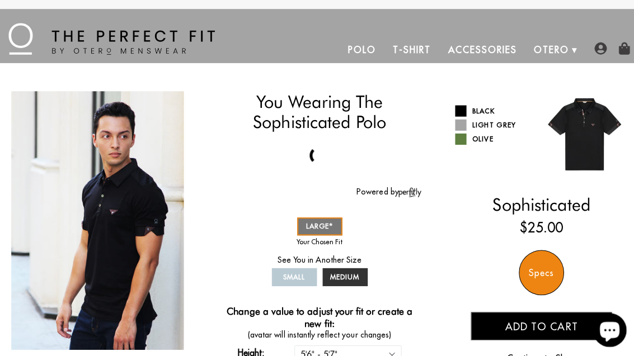
click at [476, 129] on link "Light Grey" at bounding box center [489, 124] width 77 height 11
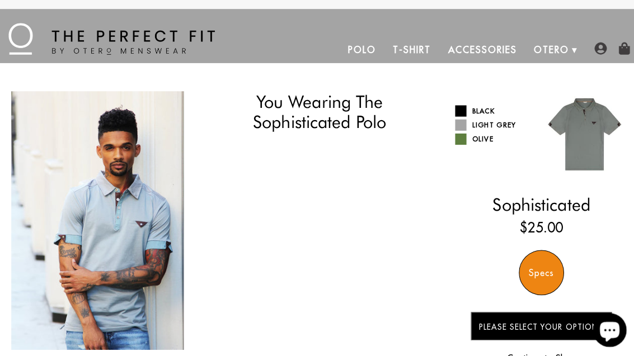
select select "56-57"
select select "triangle"
select select "L"
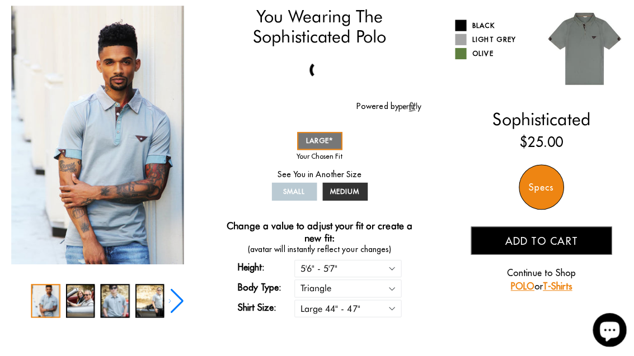
scroll to position [88, 0]
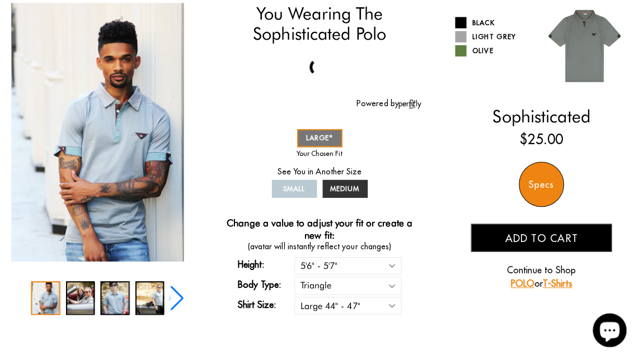
click at [81, 300] on div "2 / 5" at bounding box center [79, 296] width 29 height 34
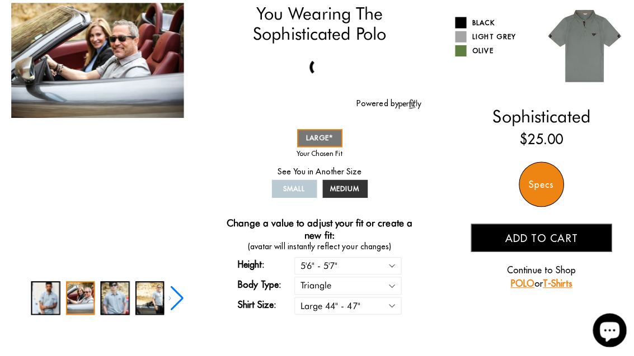
click at [116, 306] on div "3 / 5" at bounding box center [114, 296] width 29 height 34
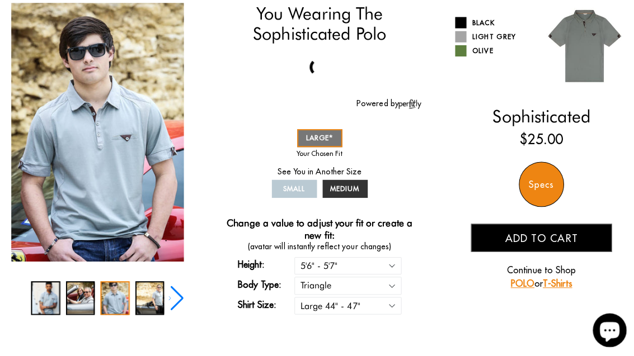
click at [152, 304] on div "4 / 5" at bounding box center [148, 296] width 29 height 34
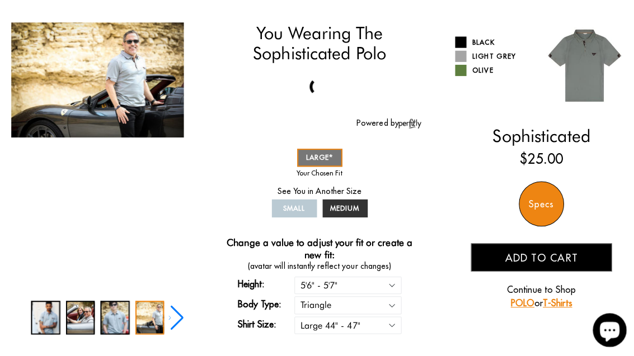
scroll to position [62, 0]
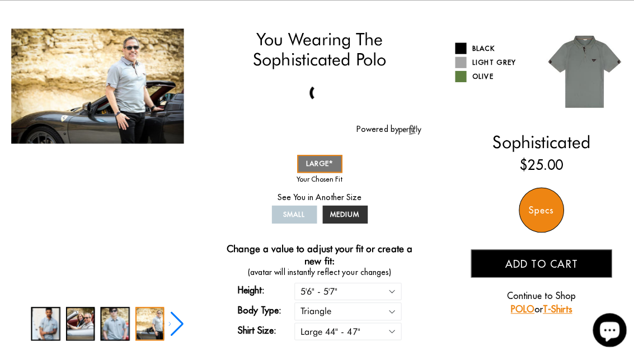
click at [143, 98] on img "4 / 5" at bounding box center [96, 86] width 171 height 114
click at [142, 106] on img "4 / 5" at bounding box center [96, 86] width 171 height 114
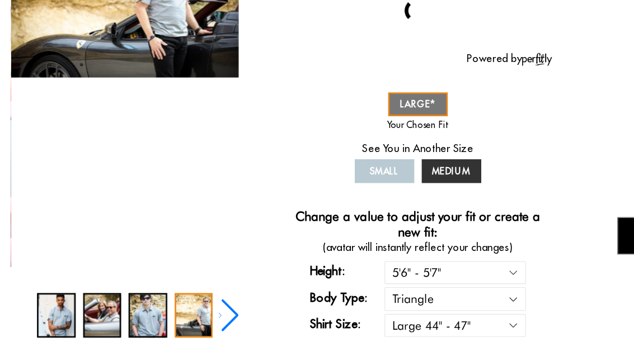
scroll to position [124, 0]
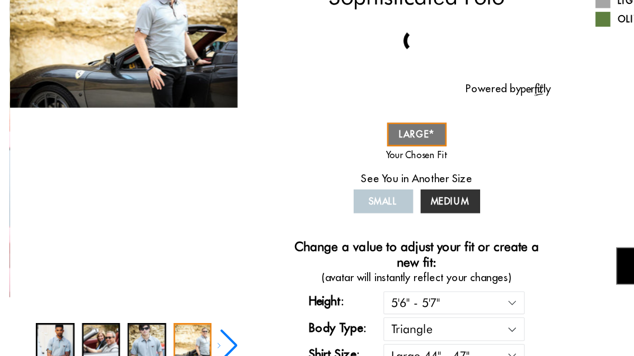
click at [204, 158] on div "You Wearing The Sophisticated Polo You're only 3 questions away from your perfe…" at bounding box center [316, 127] width 611 height 320
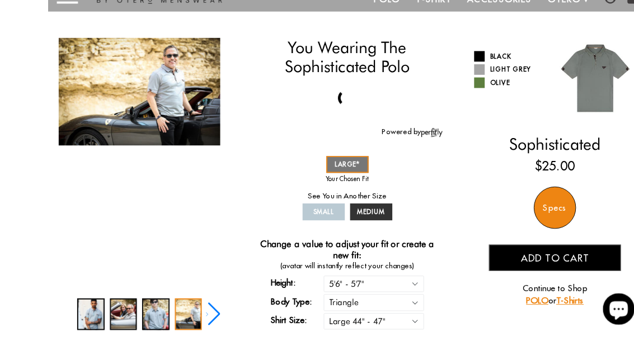
scroll to position [0, 0]
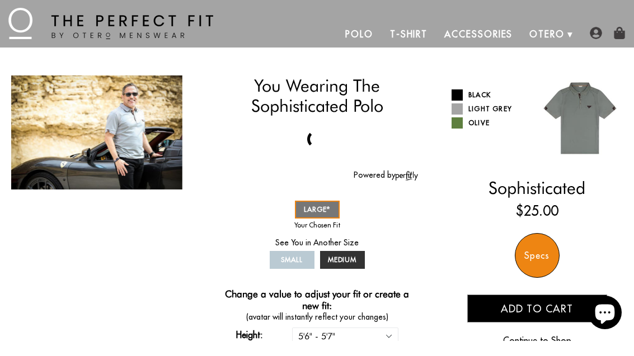
click at [581, 133] on img at bounding box center [580, 134] width 86 height 86
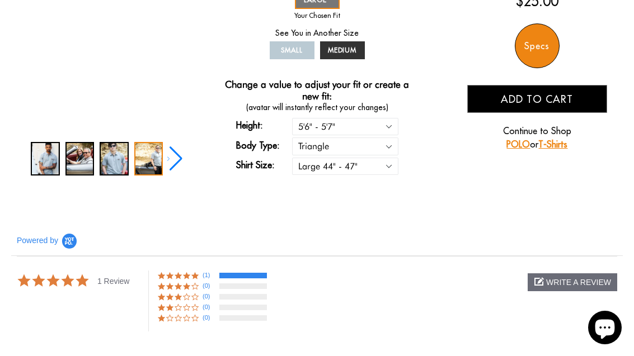
scroll to position [224, 0]
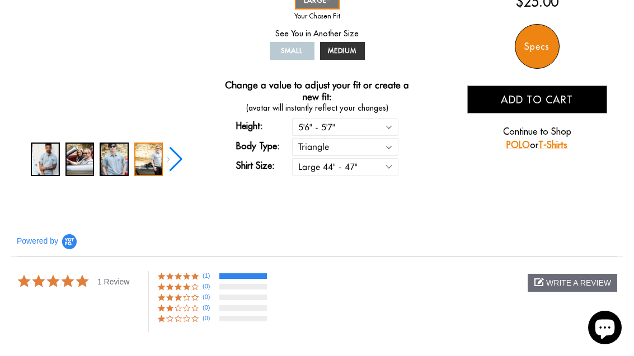
click at [512, 149] on link "POLO" at bounding box center [517, 144] width 23 height 11
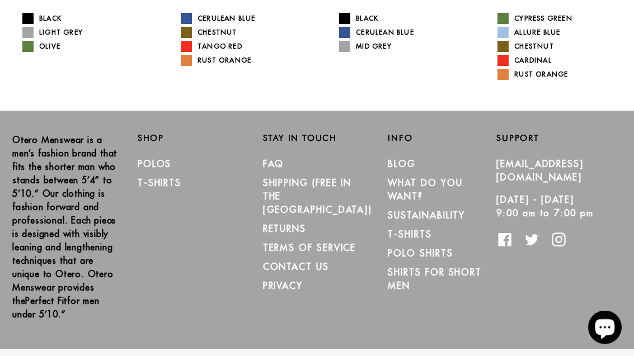
scroll to position [275, 0]
click at [282, 166] on link "FAQ" at bounding box center [273, 163] width 21 height 11
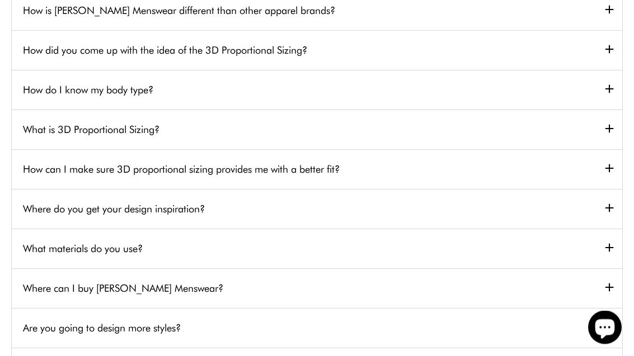
scroll to position [199, 0]
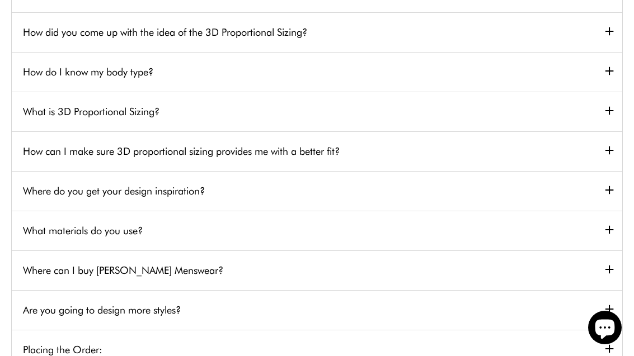
click at [192, 239] on h2 "What materials do you use?" at bounding box center [317, 231] width 610 height 40
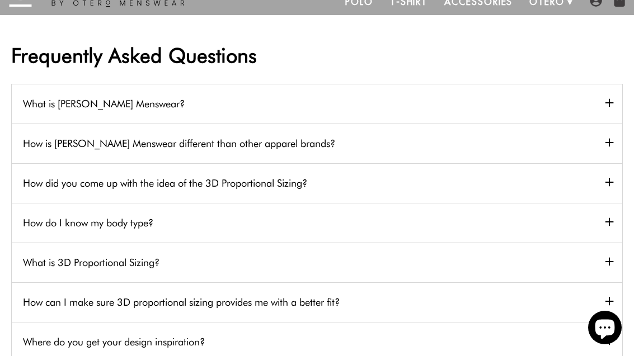
scroll to position [0, 0]
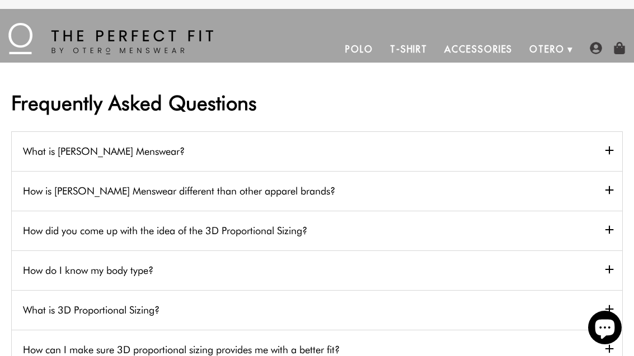
click at [361, 56] on link "Polo" at bounding box center [359, 49] width 45 height 27
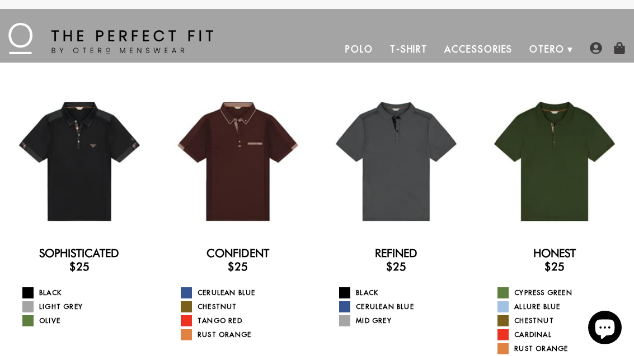
click at [357, 55] on link "Polo" at bounding box center [359, 49] width 45 height 27
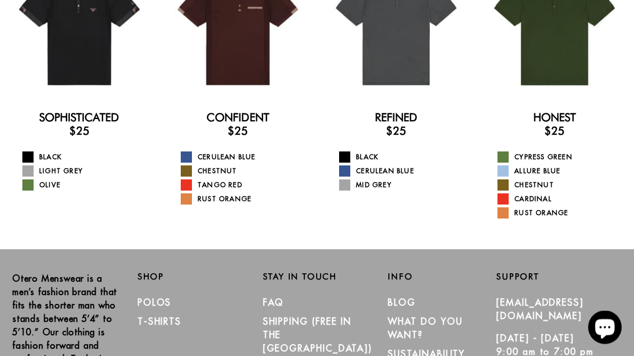
scroll to position [136, 0]
click at [166, 306] on link "Polos" at bounding box center [155, 302] width 34 height 11
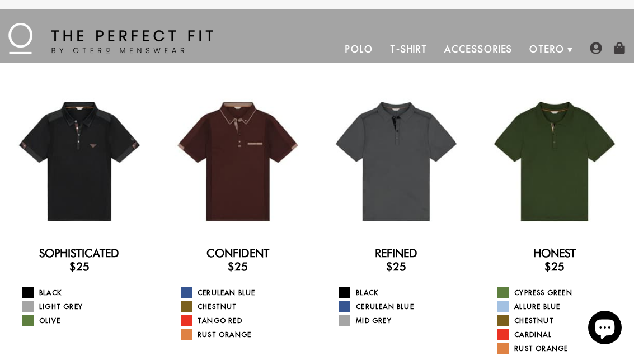
click at [484, 60] on link "Accessories" at bounding box center [478, 49] width 85 height 27
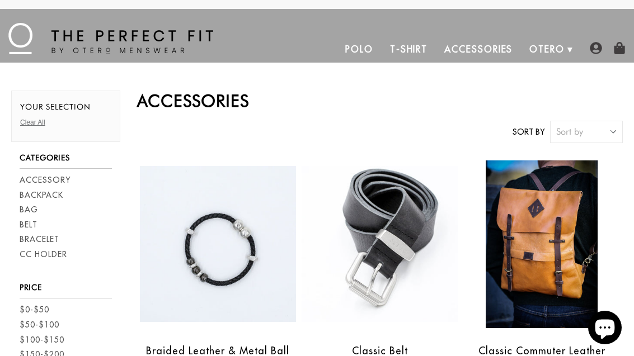
click at [410, 52] on link "T-Shirt" at bounding box center [408, 49] width 54 height 27
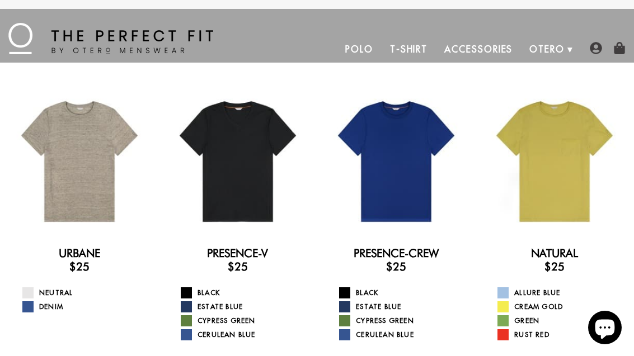
click at [150, 46] on img at bounding box center [110, 38] width 205 height 31
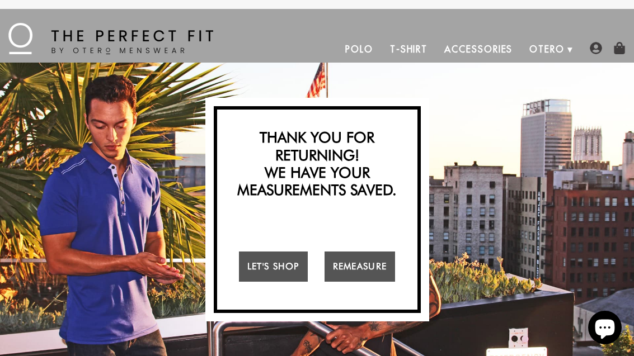
click at [288, 267] on link "Let's Shop" at bounding box center [273, 267] width 69 height 30
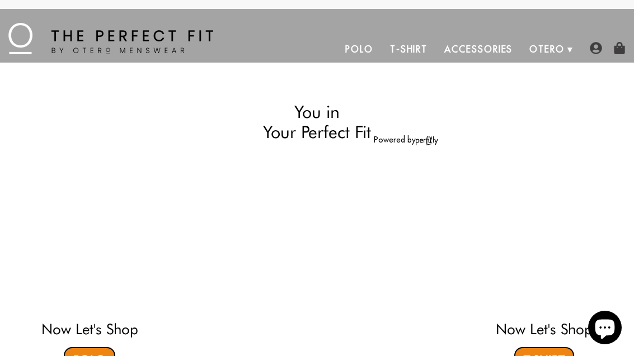
select select "56-57"
select select "triangle"
select select "L"
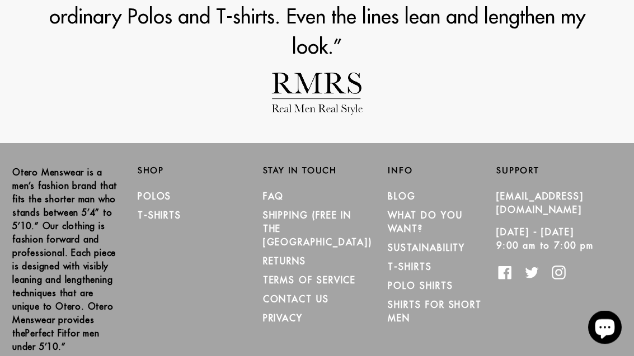
scroll to position [1328, 0]
click at [431, 290] on link "Polo Shirts" at bounding box center [420, 285] width 65 height 11
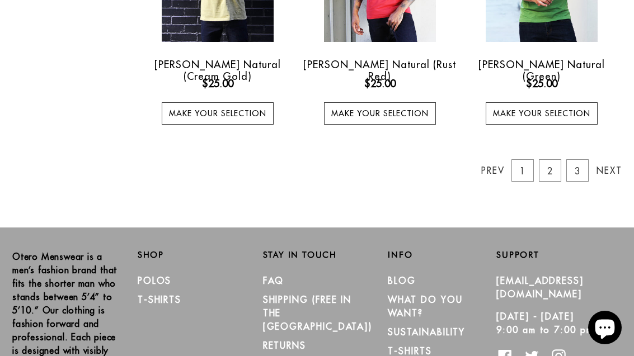
scroll to position [1087, 0]
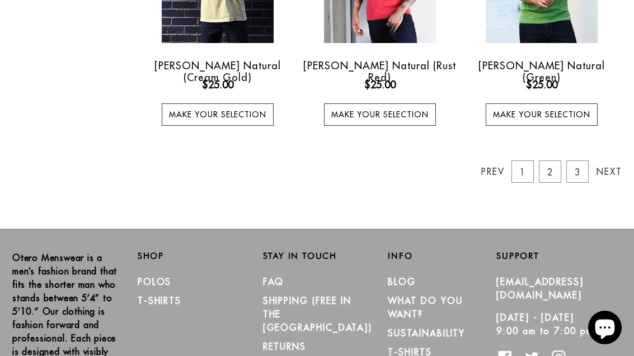
click at [611, 174] on link "Next" at bounding box center [607, 171] width 22 height 22
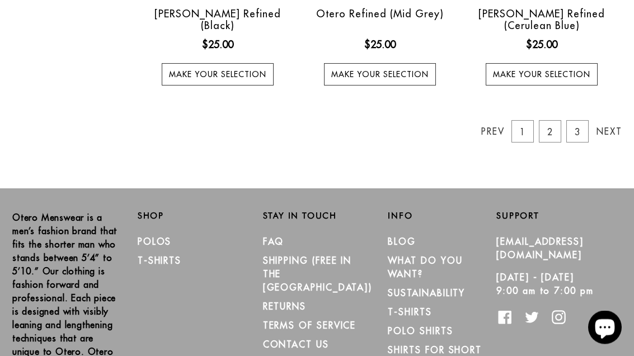
scroll to position [1174, 0]
click at [587, 136] on link "3" at bounding box center [577, 131] width 22 height 22
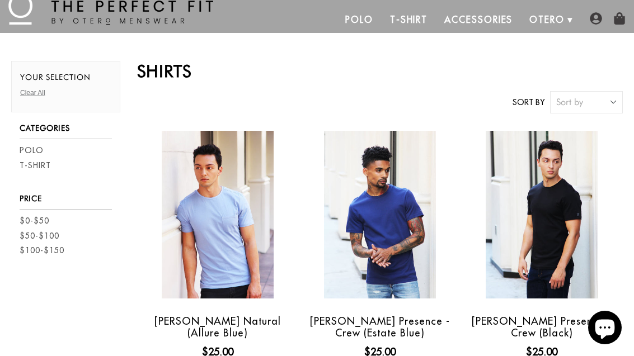
scroll to position [0, 0]
